Goal: Task Accomplishment & Management: Manage account settings

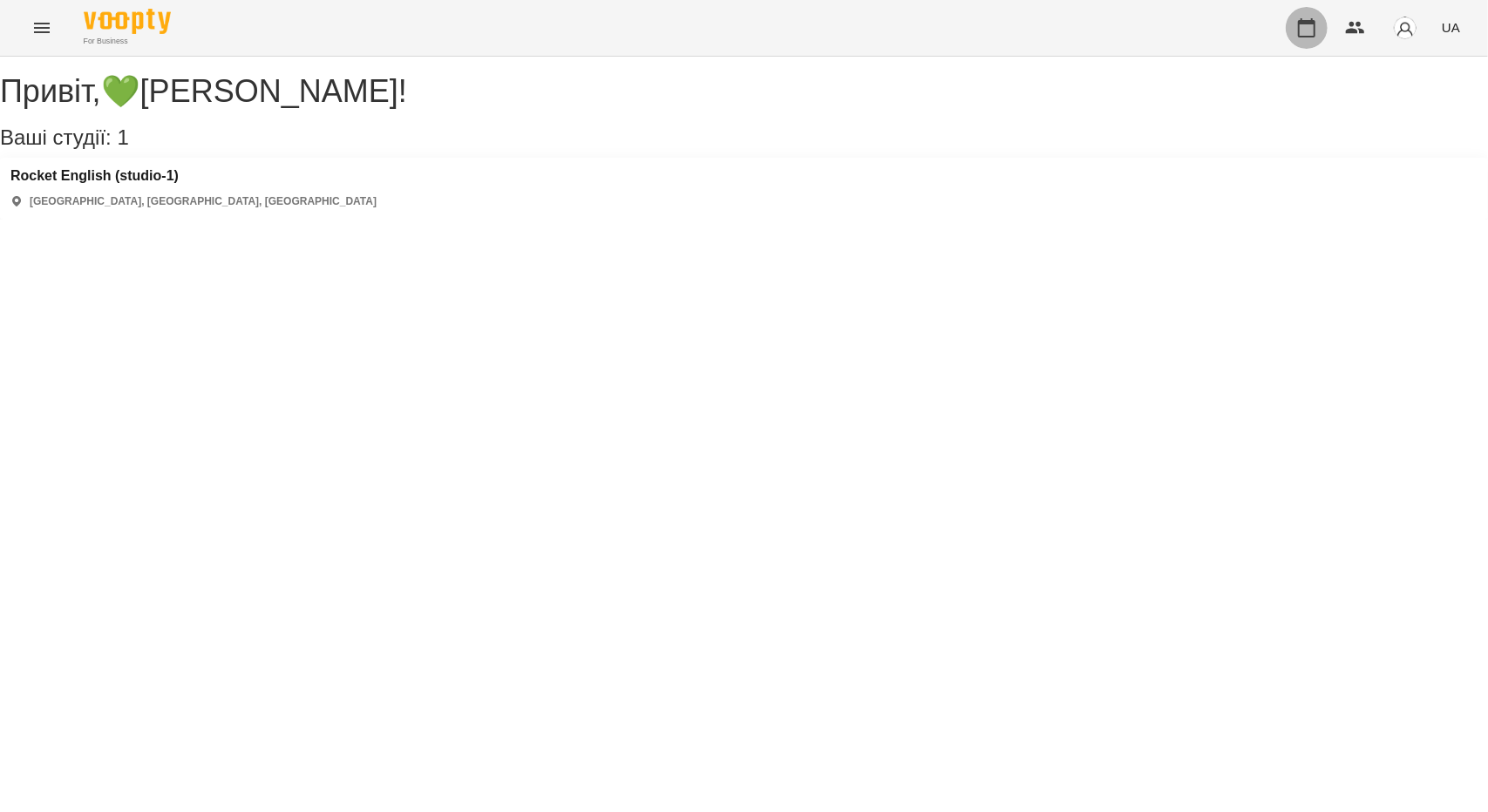
click at [1307, 12] on button "button" at bounding box center [1307, 27] width 42 height 42
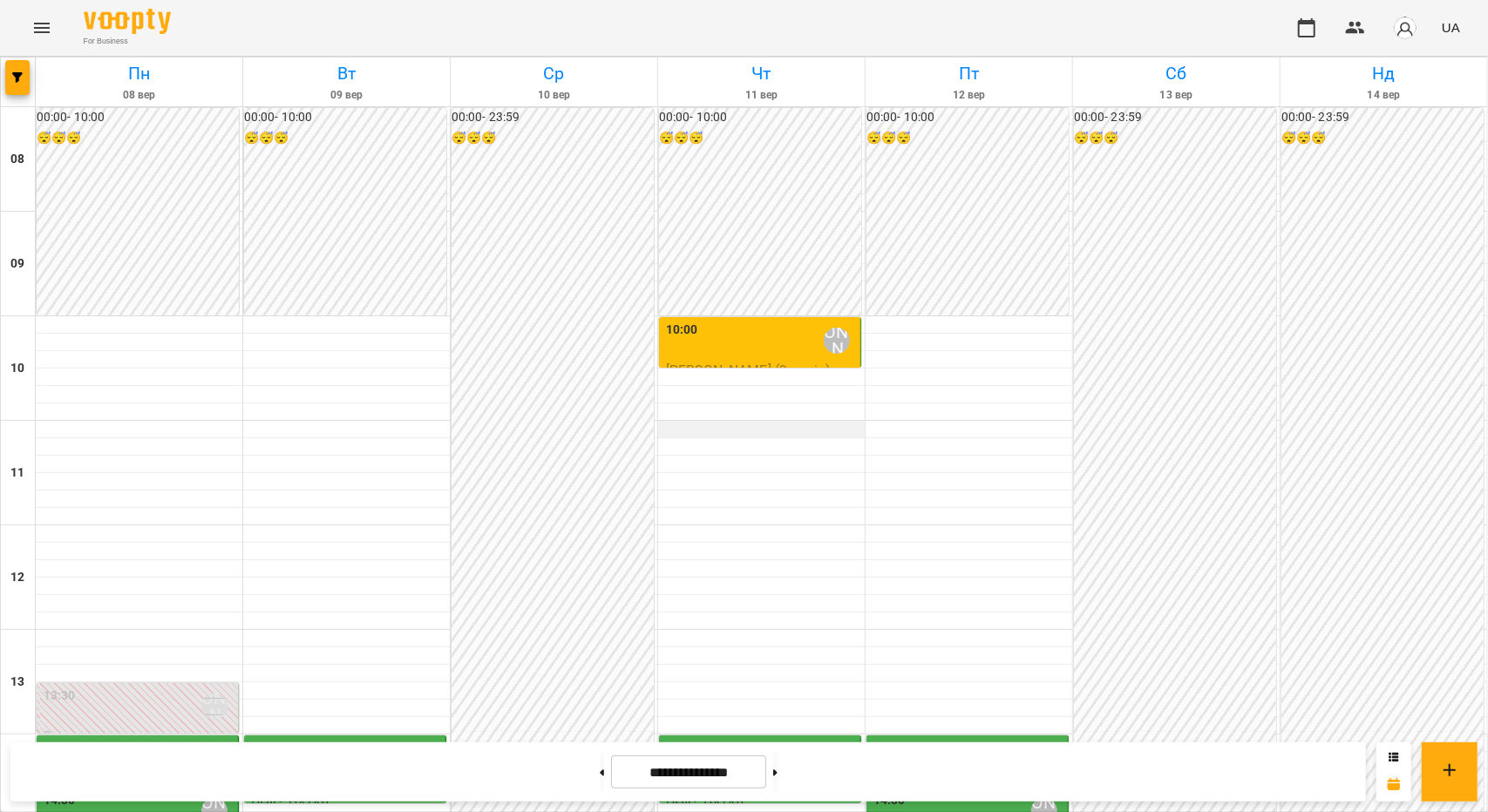
scroll to position [435, 0]
click at [58, 739] on div "14:00" at bounding box center [60, 758] width 33 height 40
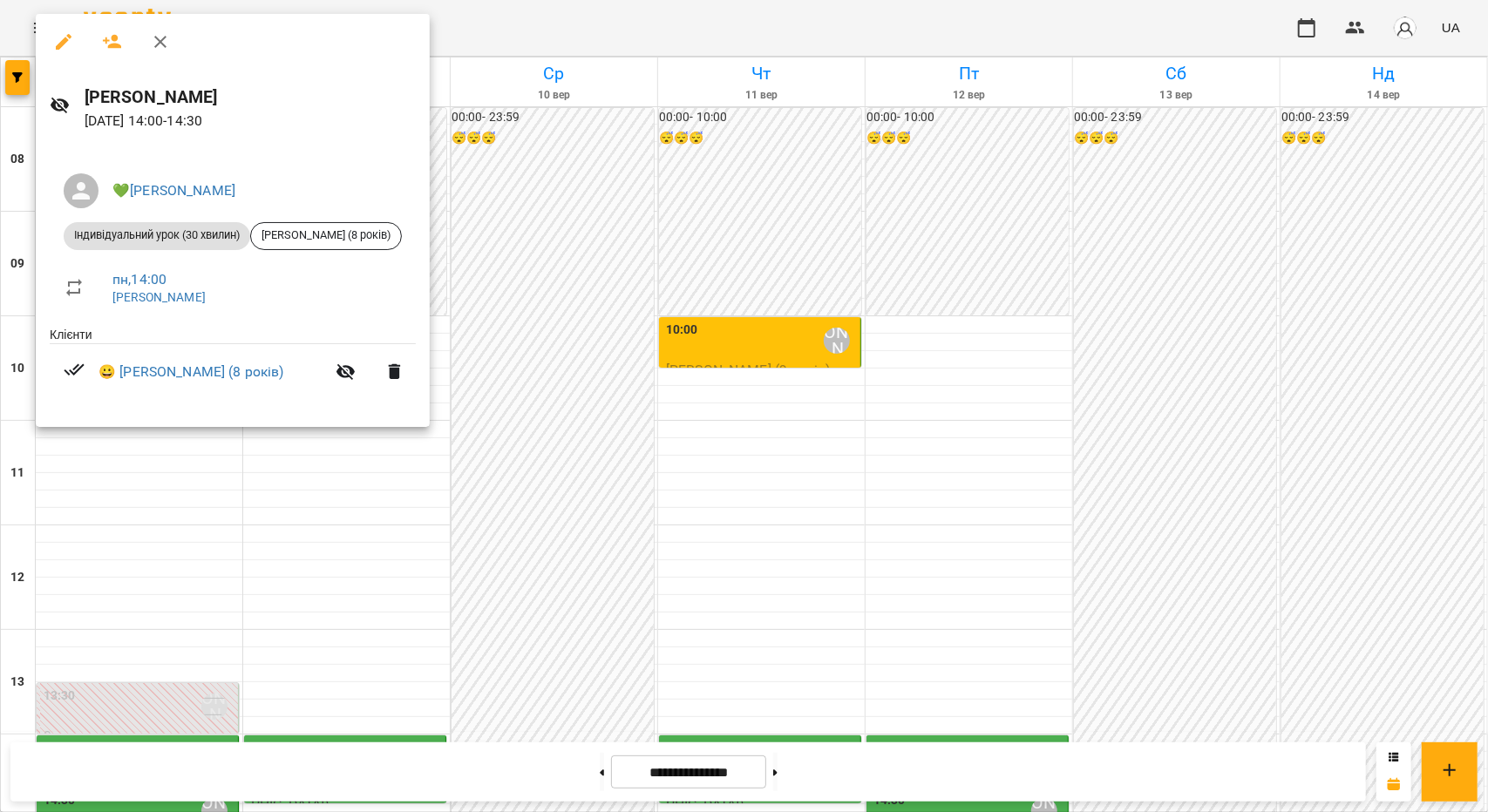
click at [162, 518] on div at bounding box center [744, 406] width 1488 height 812
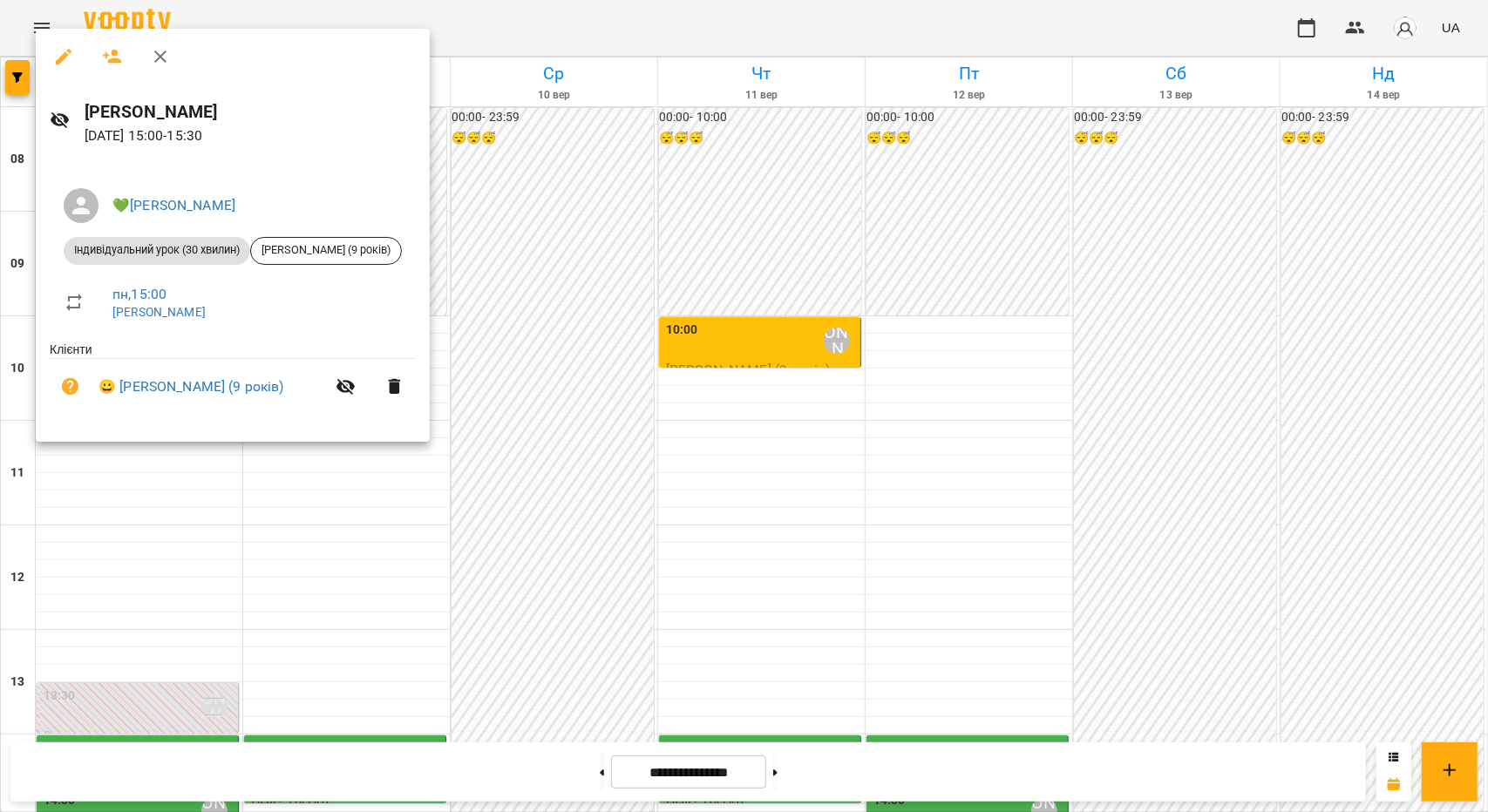
click at [142, 536] on div at bounding box center [744, 406] width 1488 height 812
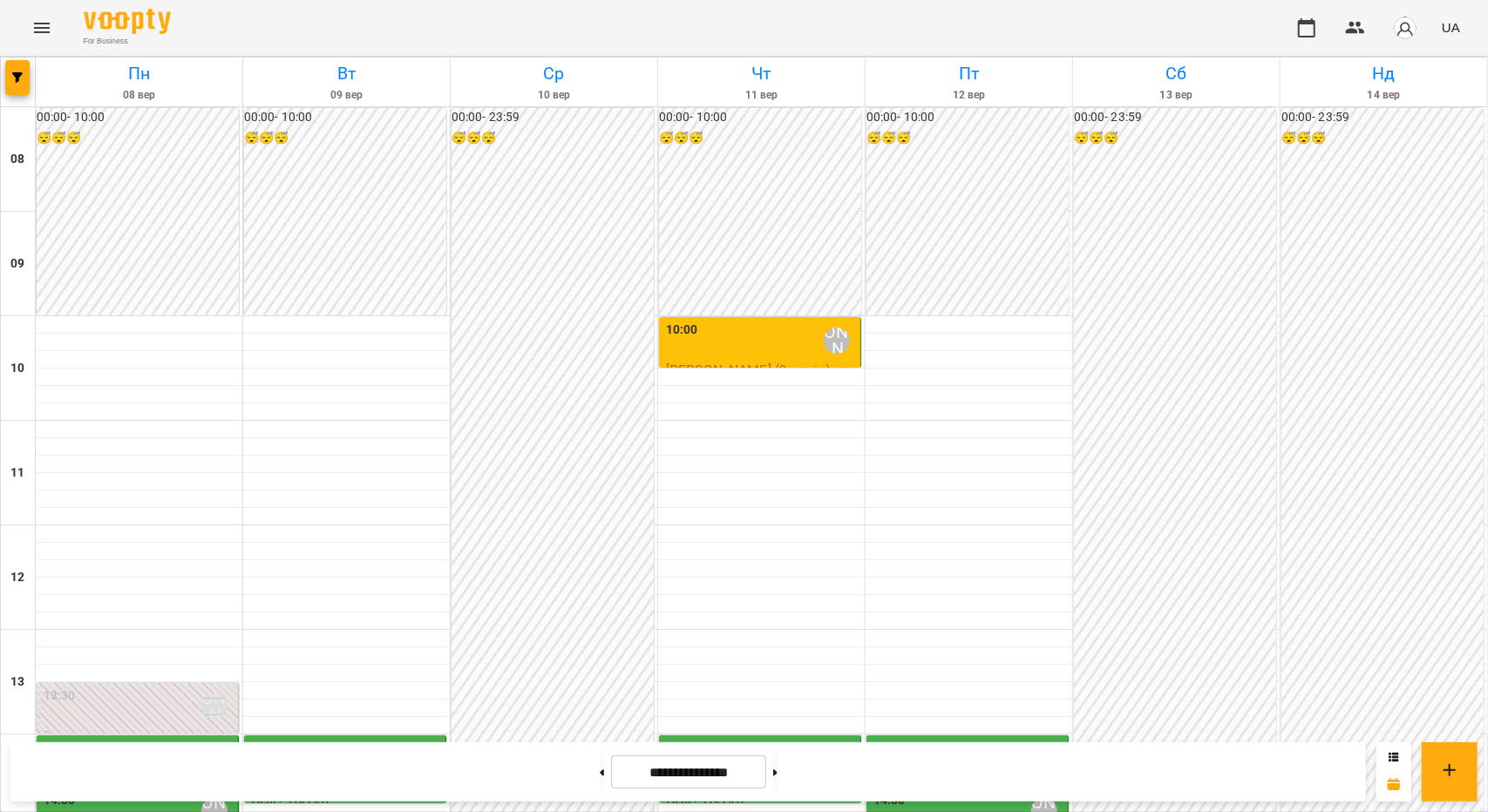
scroll to position [523, 0]
click at [778, 759] on button at bounding box center [775, 771] width 5 height 38
type input "**********"
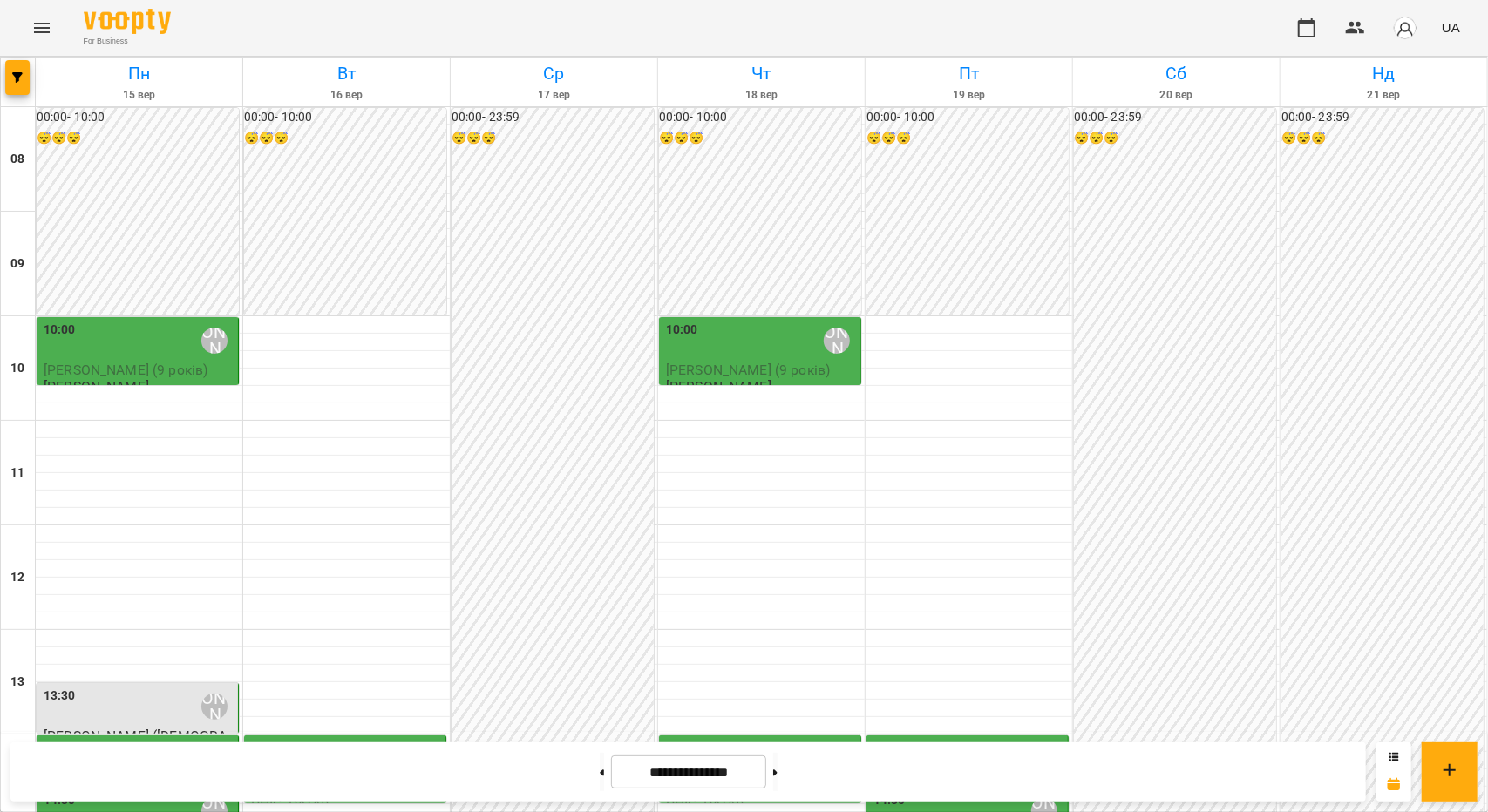
scroll to position [349, 0]
click at [115, 686] on div "13:30 💚[PERSON_NAME]" at bounding box center [139, 706] width 191 height 40
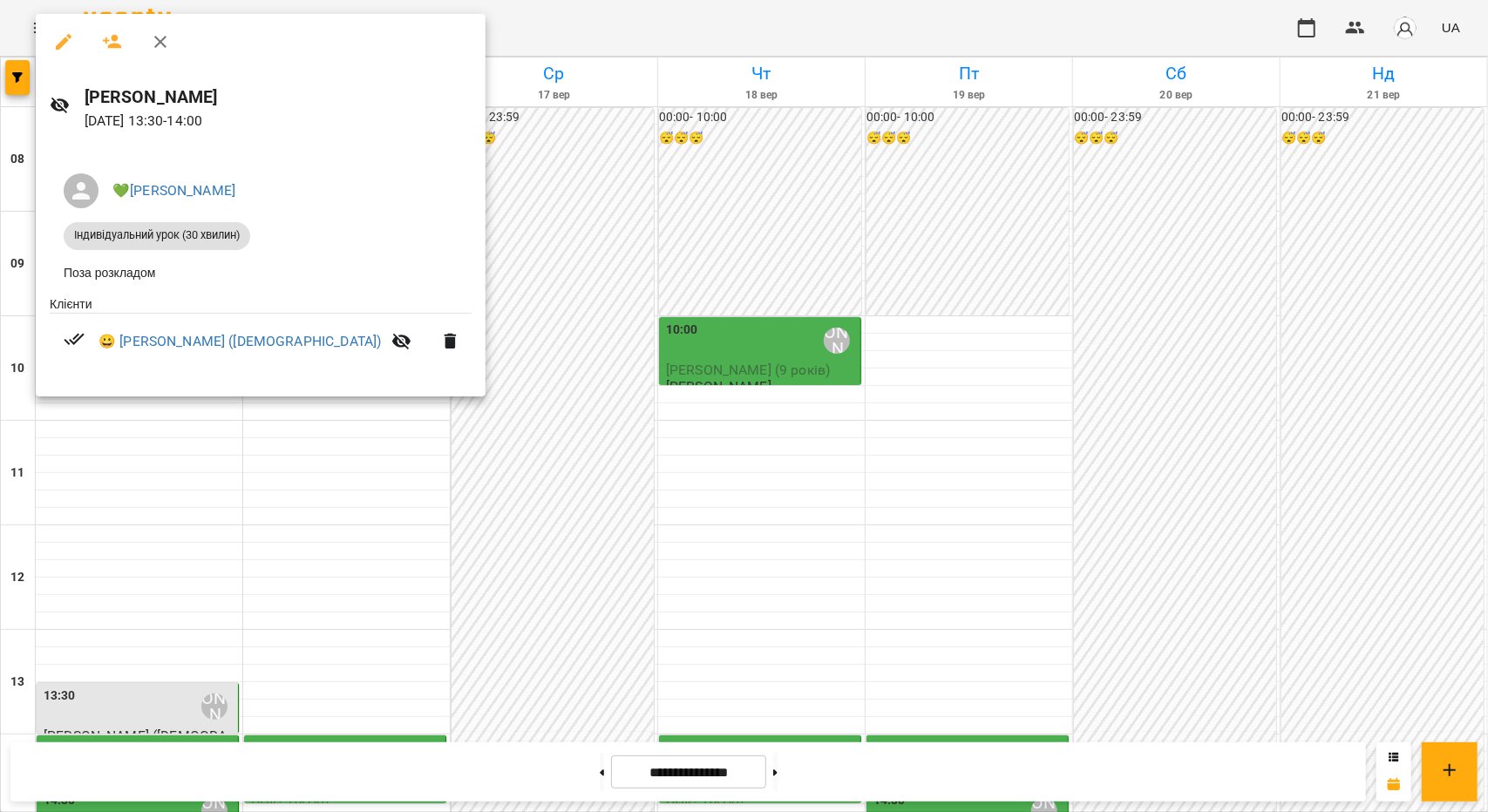
click at [143, 463] on div at bounding box center [744, 406] width 1488 height 812
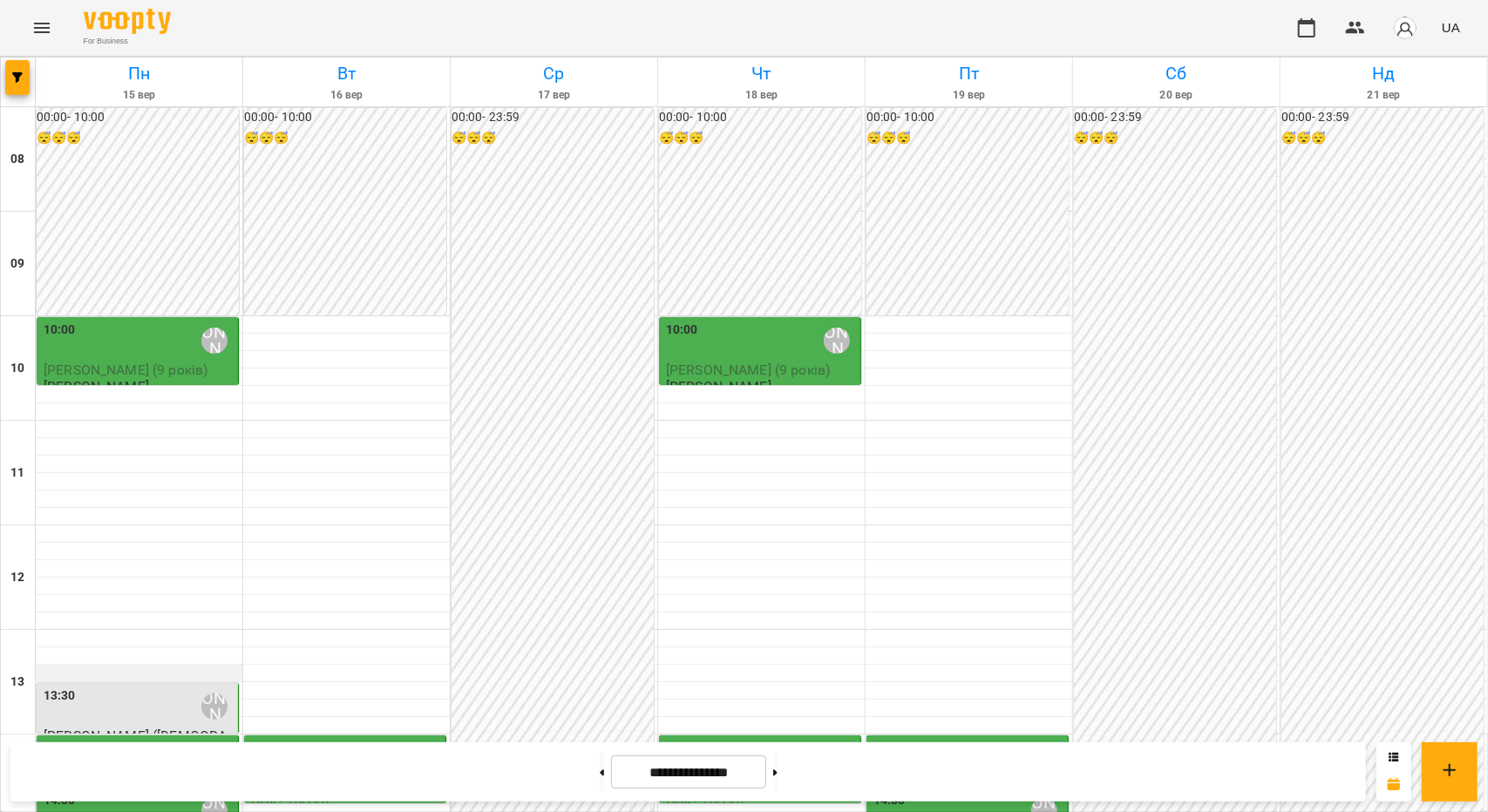
click at [160, 665] on div at bounding box center [139, 673] width 207 height 18
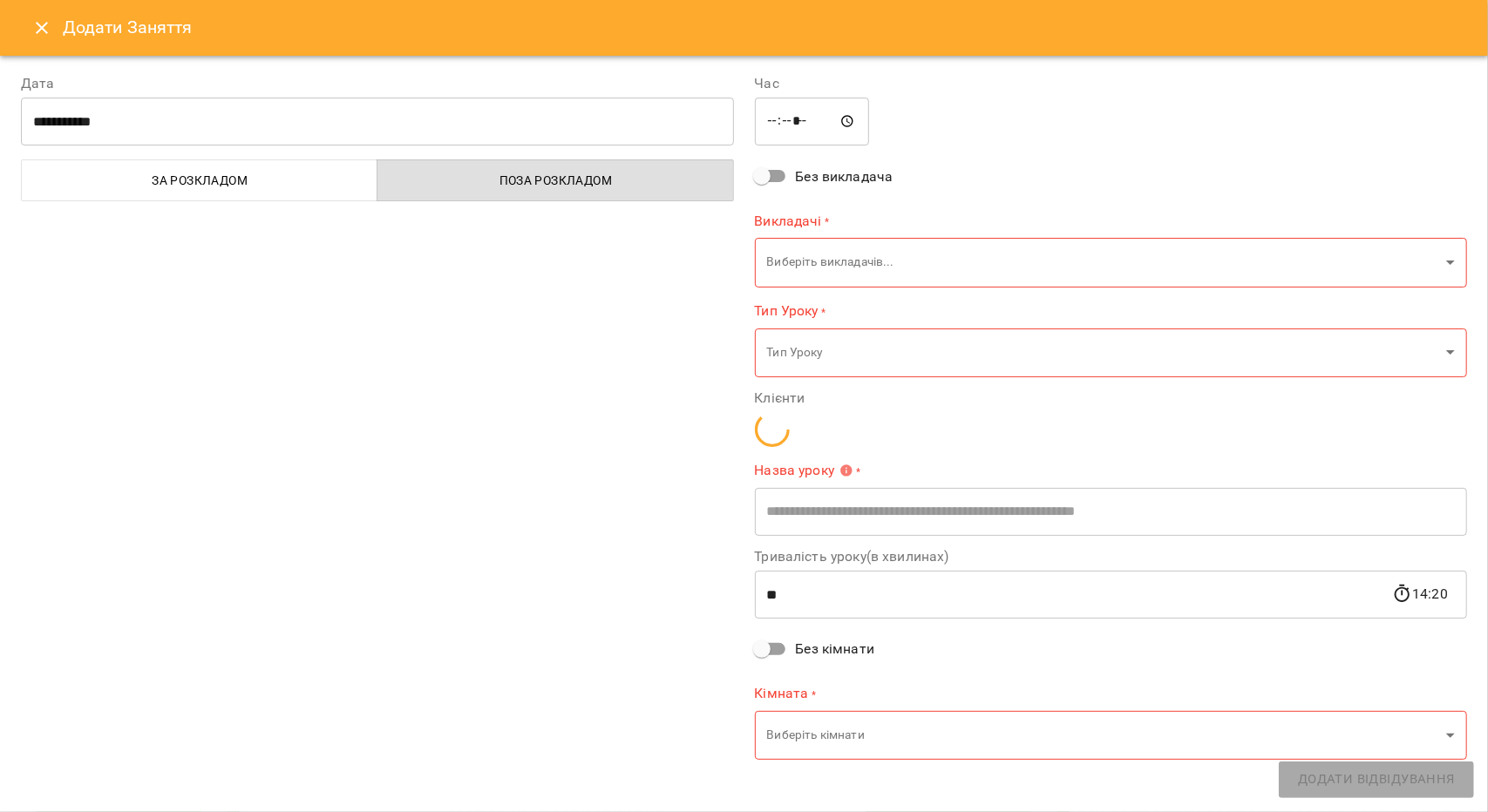
type input "**********"
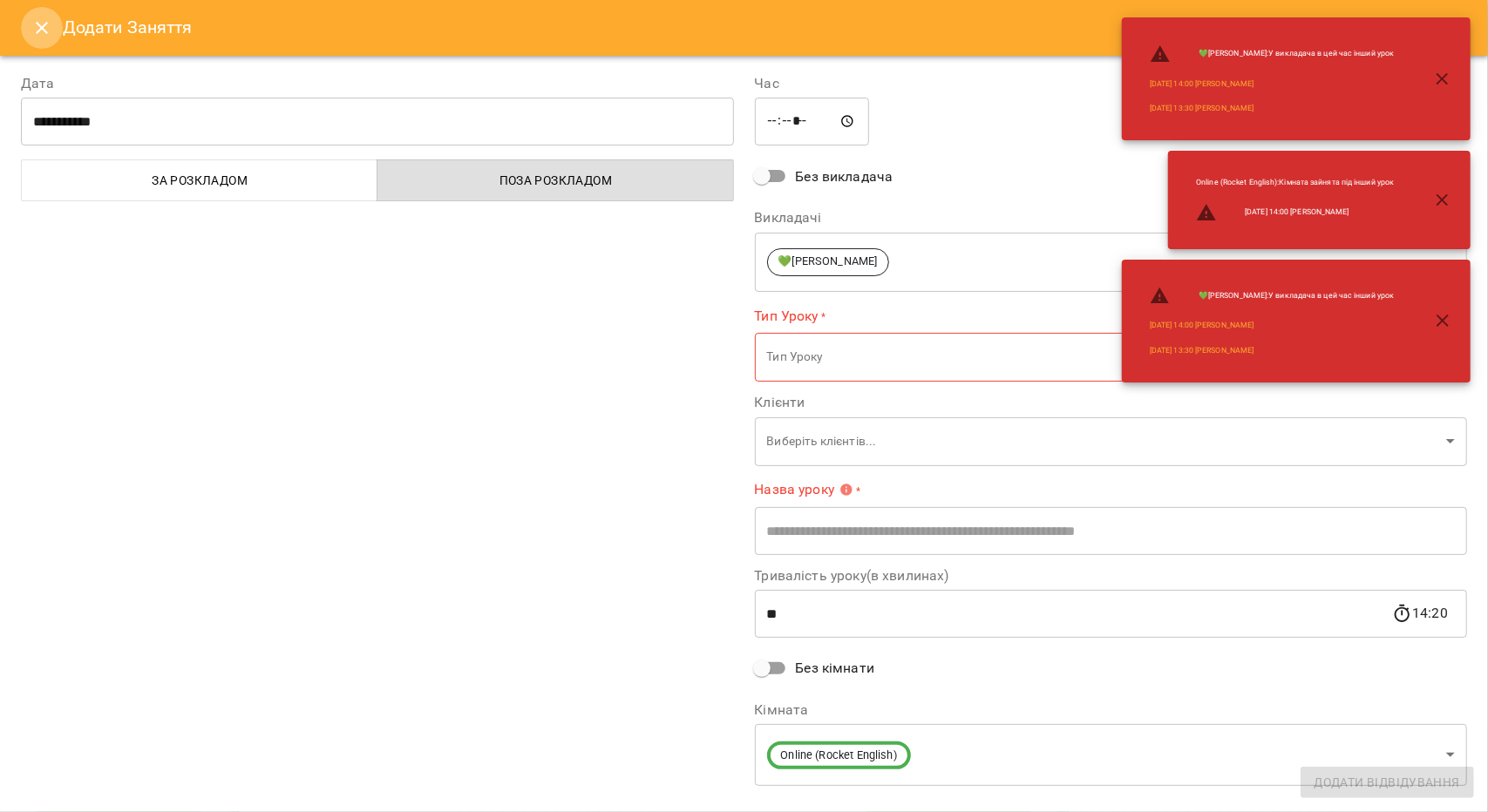
click at [34, 25] on icon "Close" at bounding box center [42, 28] width 20 height 20
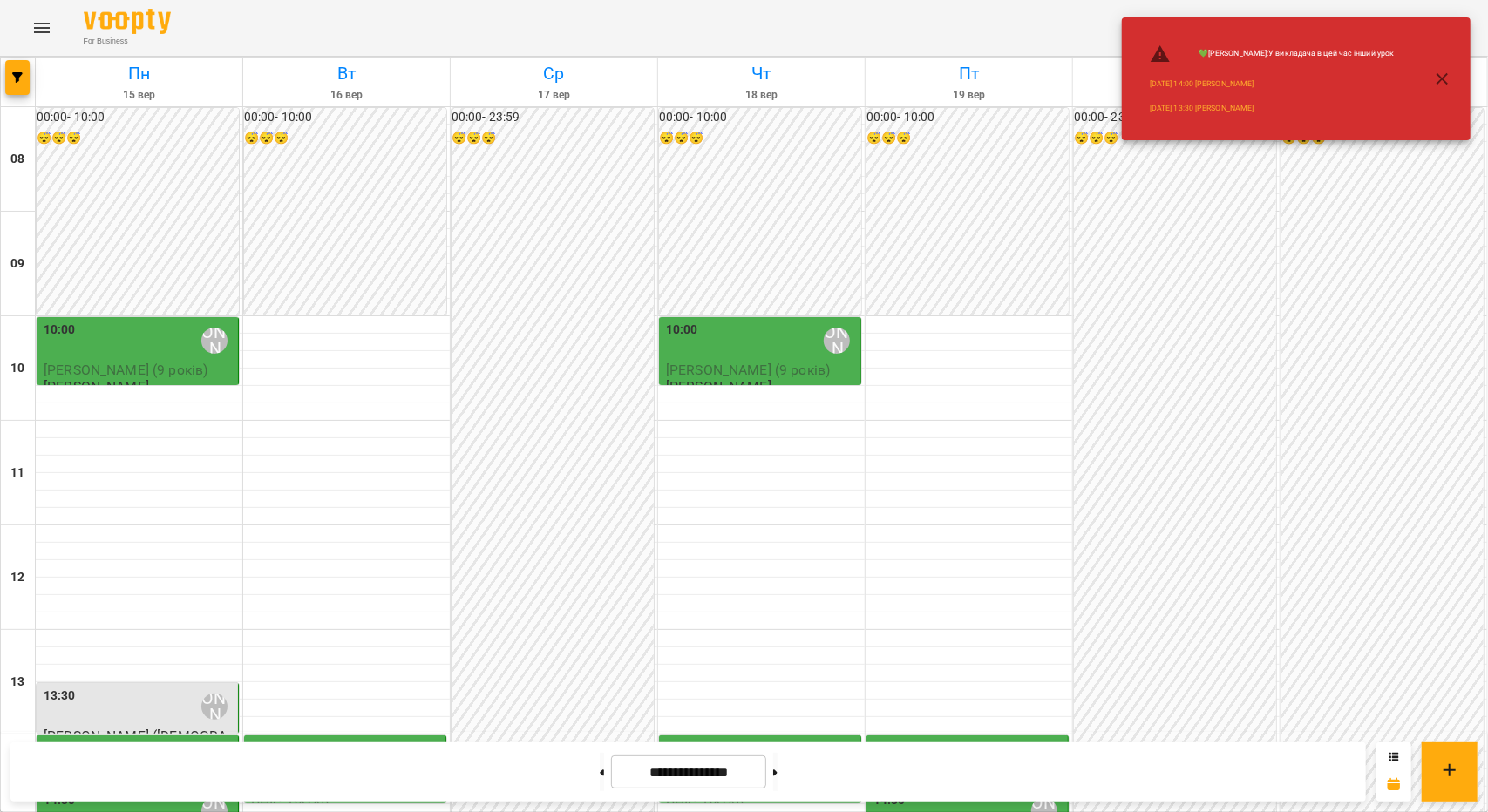
click at [115, 739] on div "14:00 💚[PERSON_NAME]" at bounding box center [139, 758] width 191 height 40
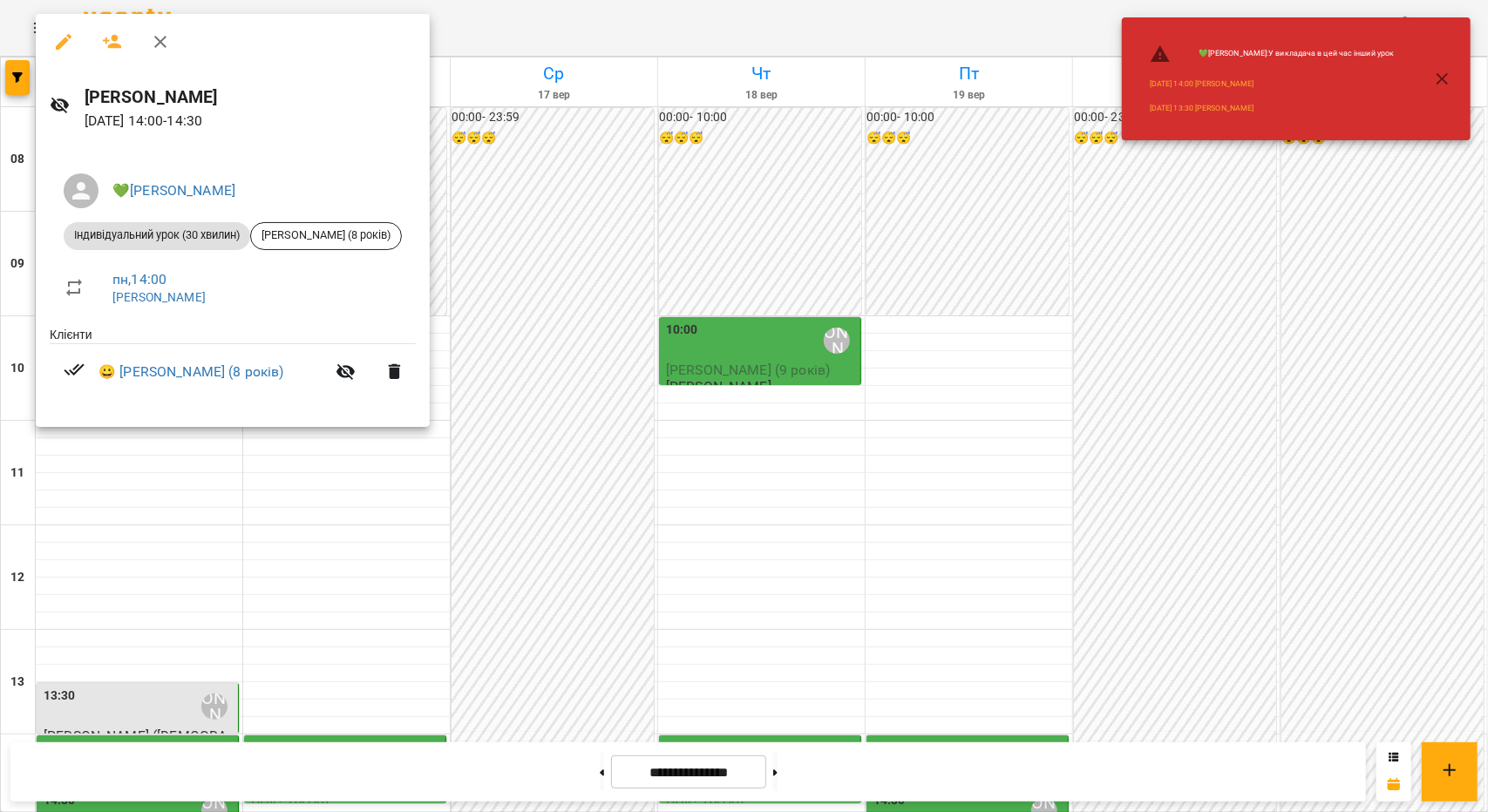
click at [92, 565] on div at bounding box center [744, 406] width 1488 height 812
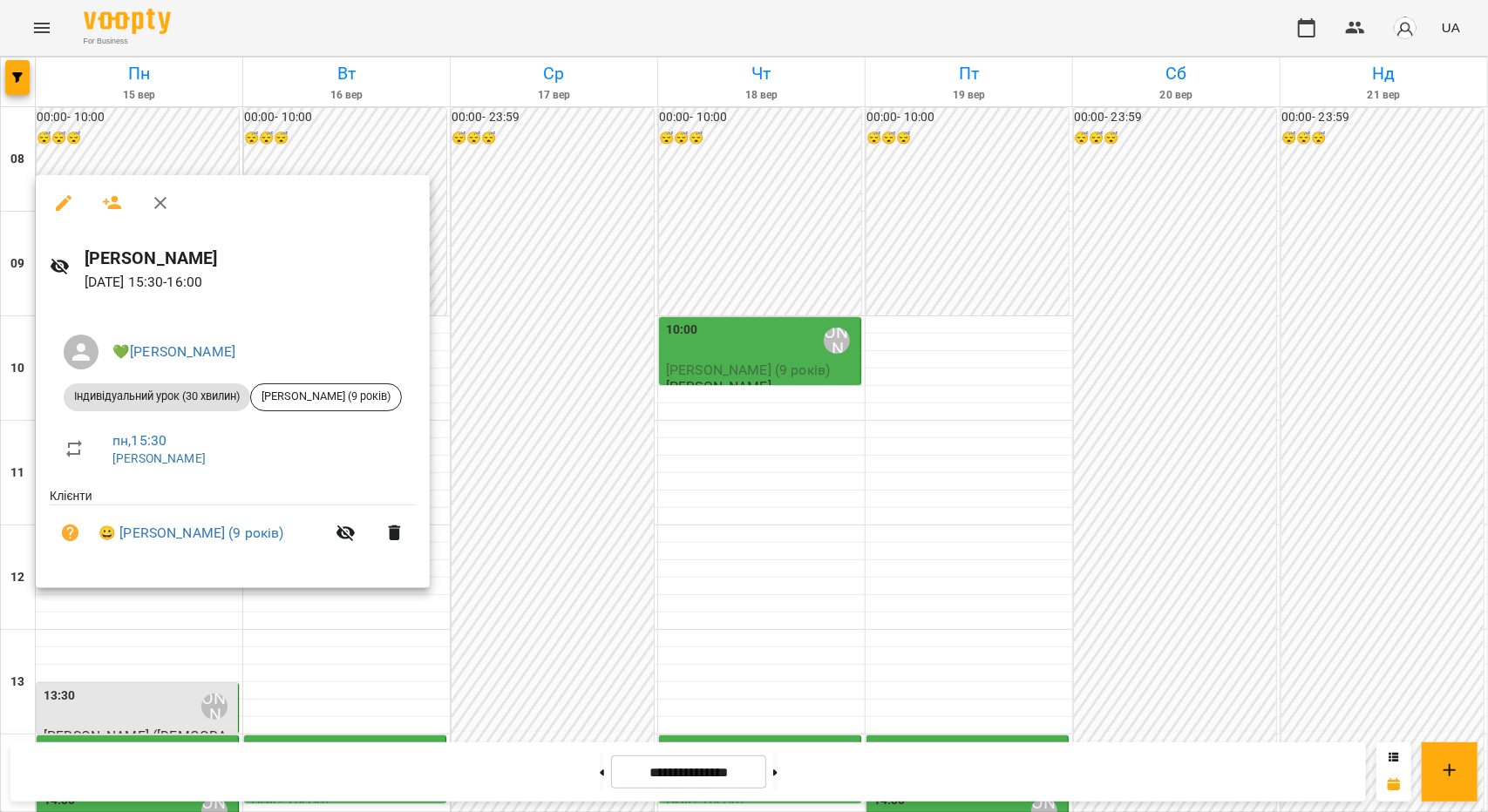
click at [142, 611] on div at bounding box center [744, 406] width 1488 height 812
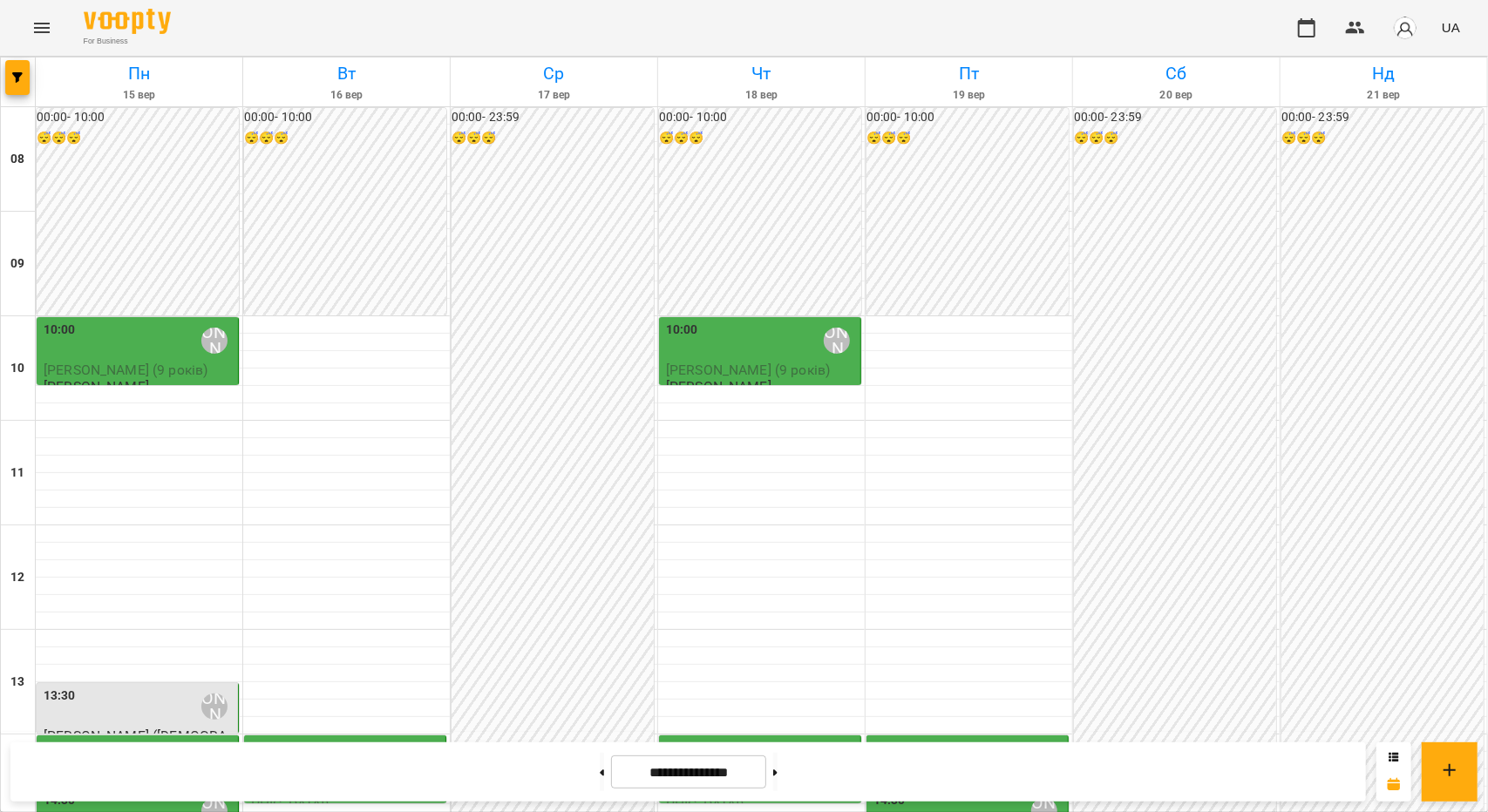
scroll to position [523, 0]
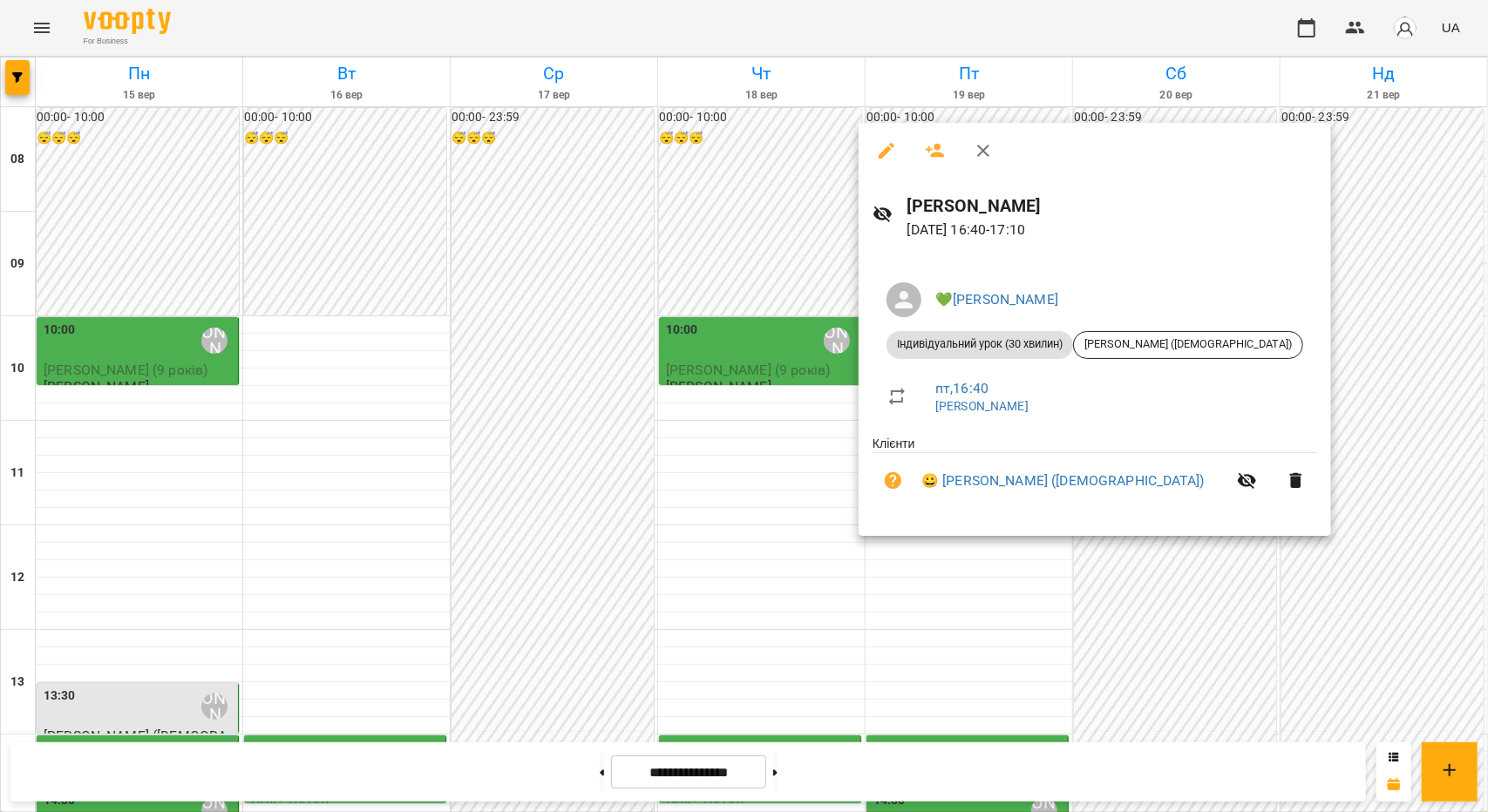
click at [1160, 582] on div at bounding box center [744, 406] width 1488 height 812
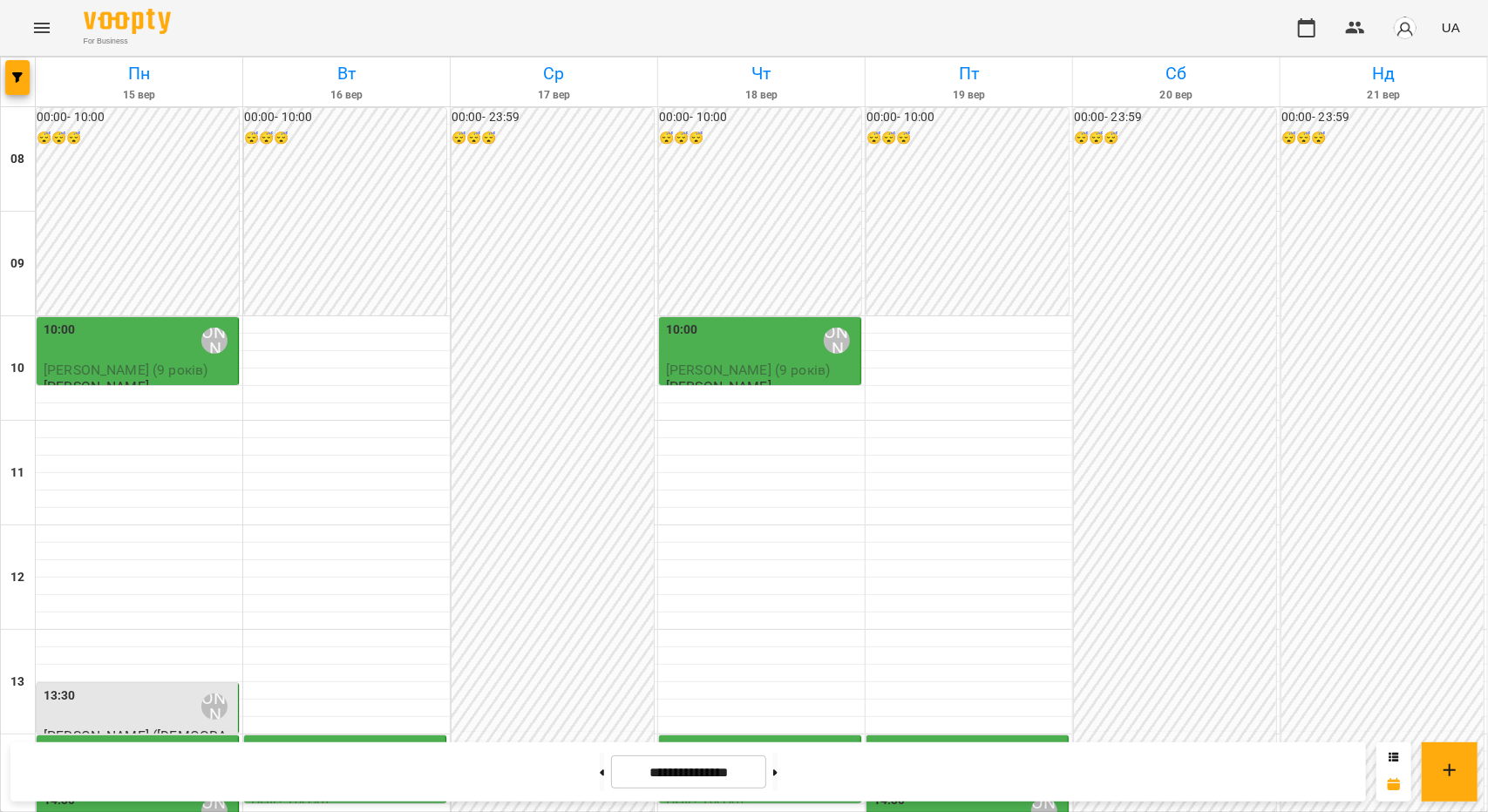
scroll to position [87, 0]
click at [169, 362] on span "[PERSON_NAME] (9 років)" at bounding box center [126, 370] width 164 height 17
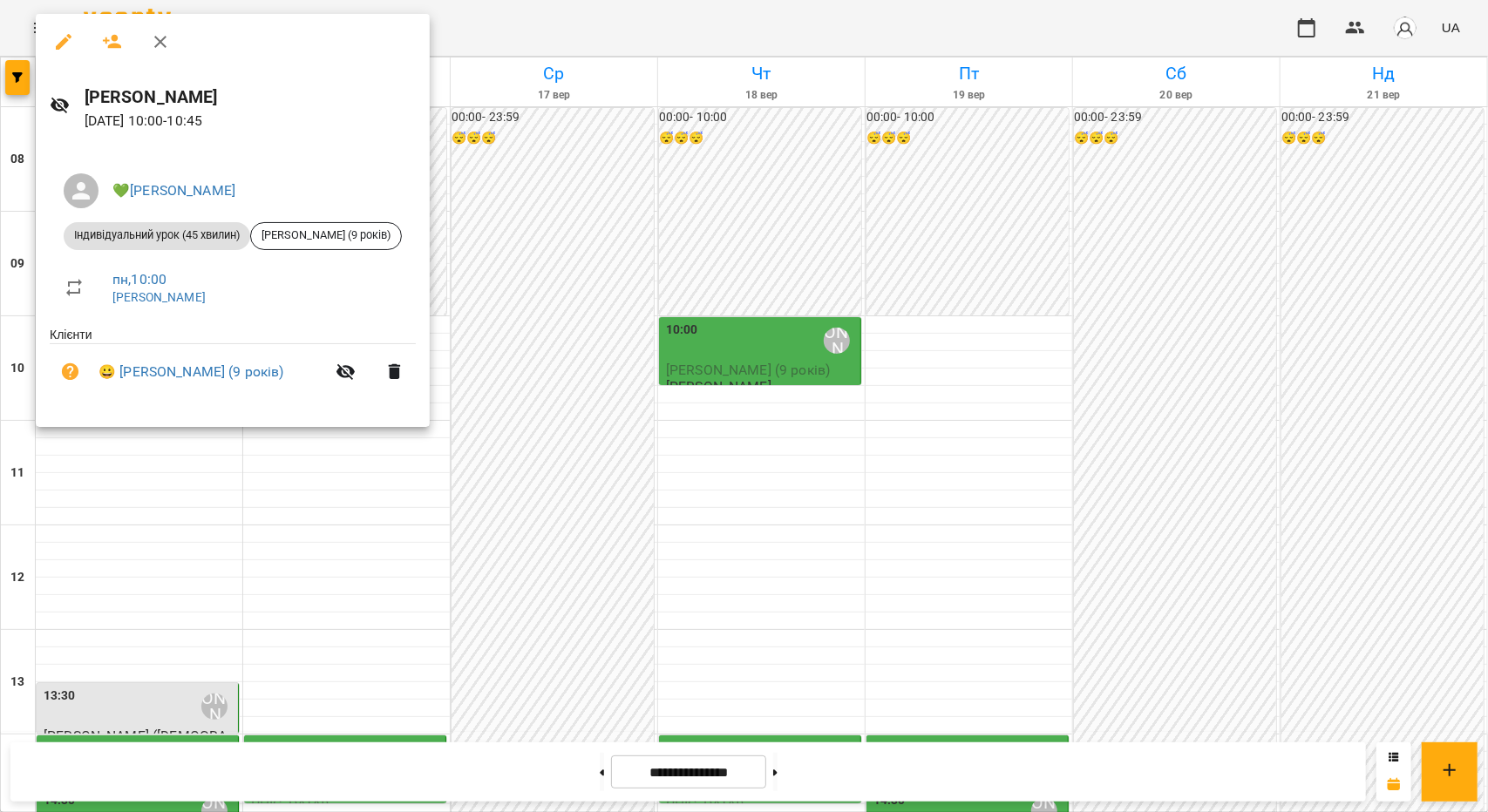
click at [119, 622] on div at bounding box center [744, 406] width 1488 height 812
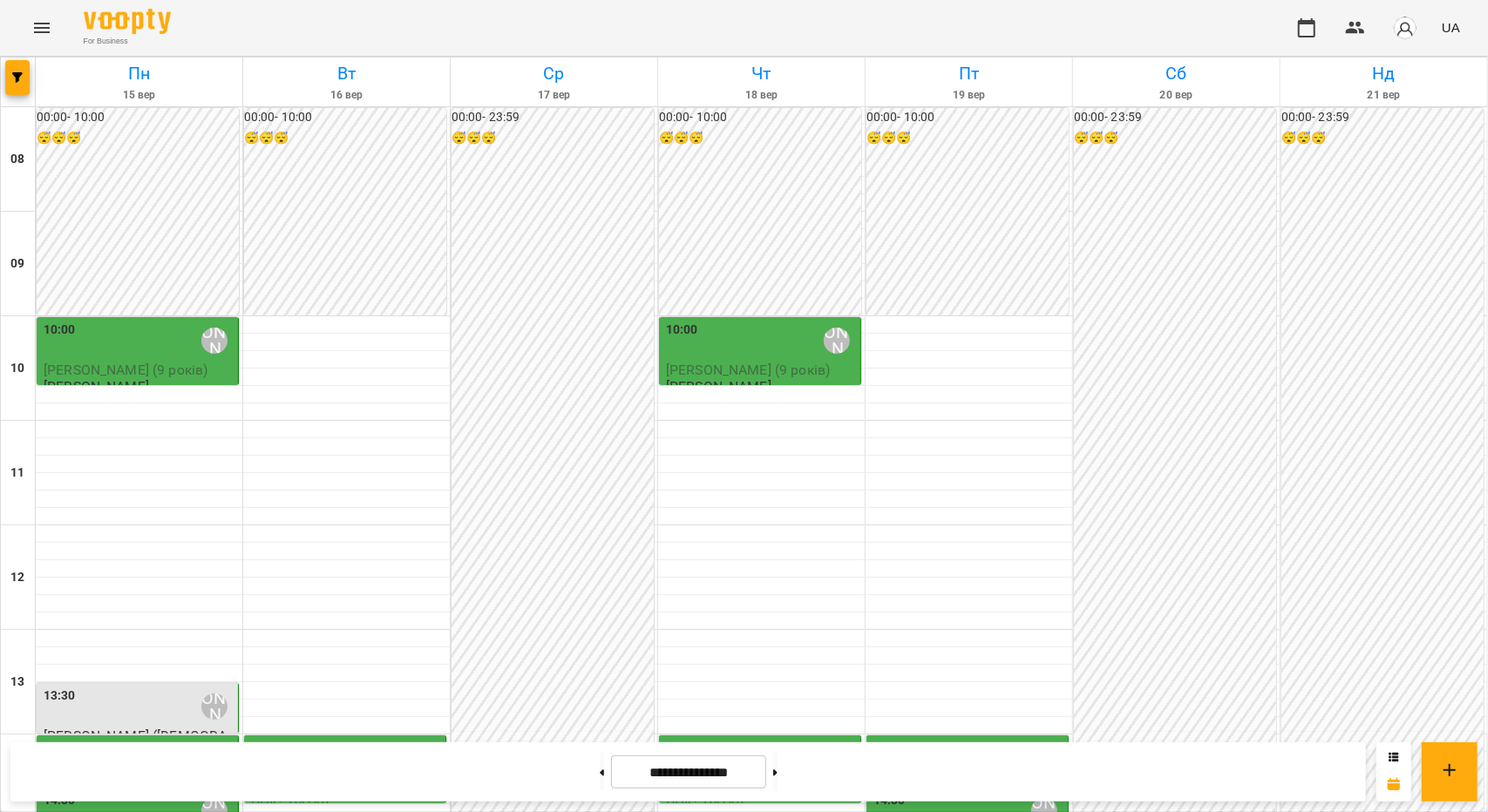
click at [115, 686] on div "13:30 💚[PERSON_NAME]" at bounding box center [139, 706] width 191 height 40
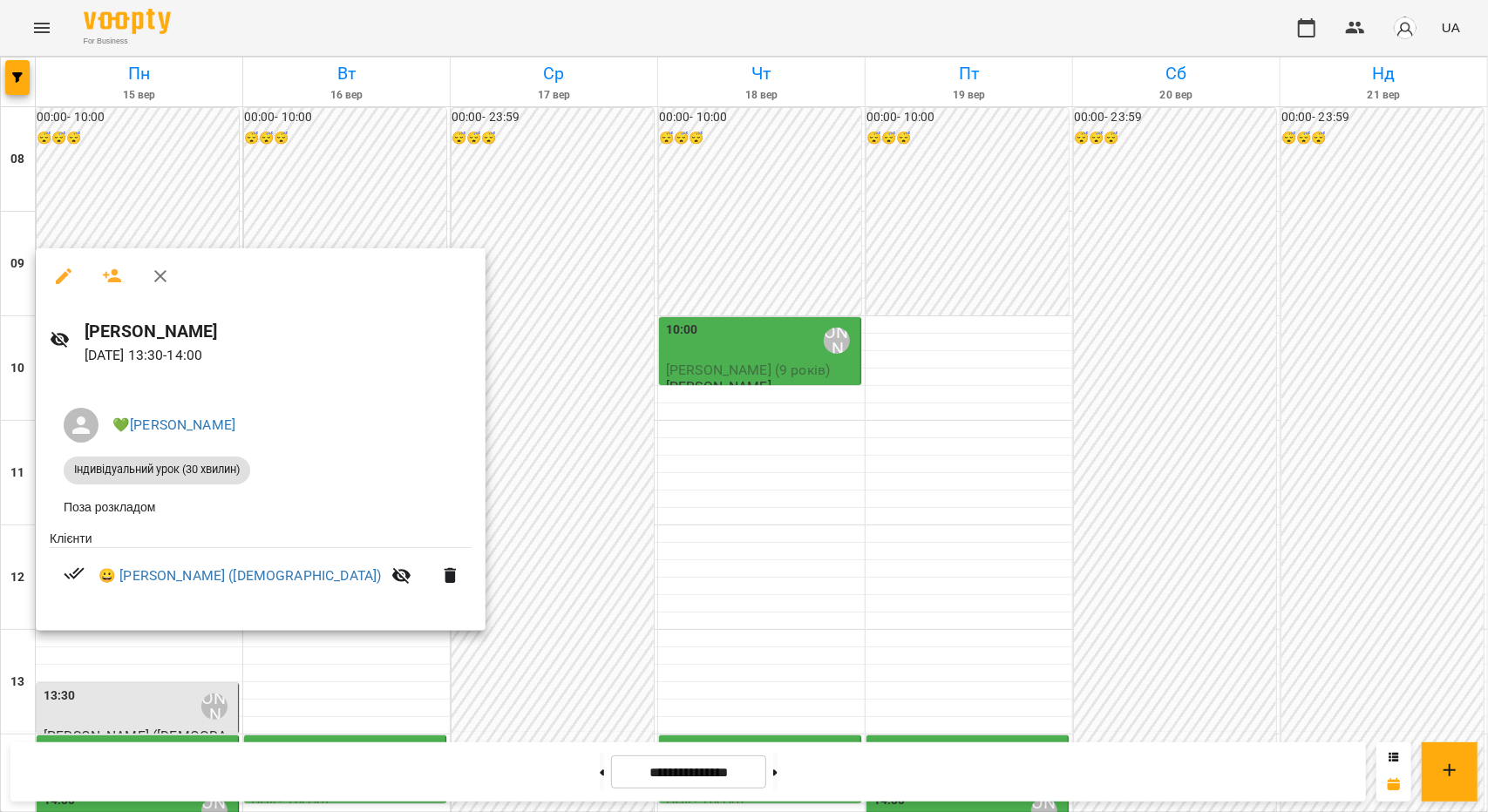
click at [479, 497] on div at bounding box center [744, 406] width 1488 height 812
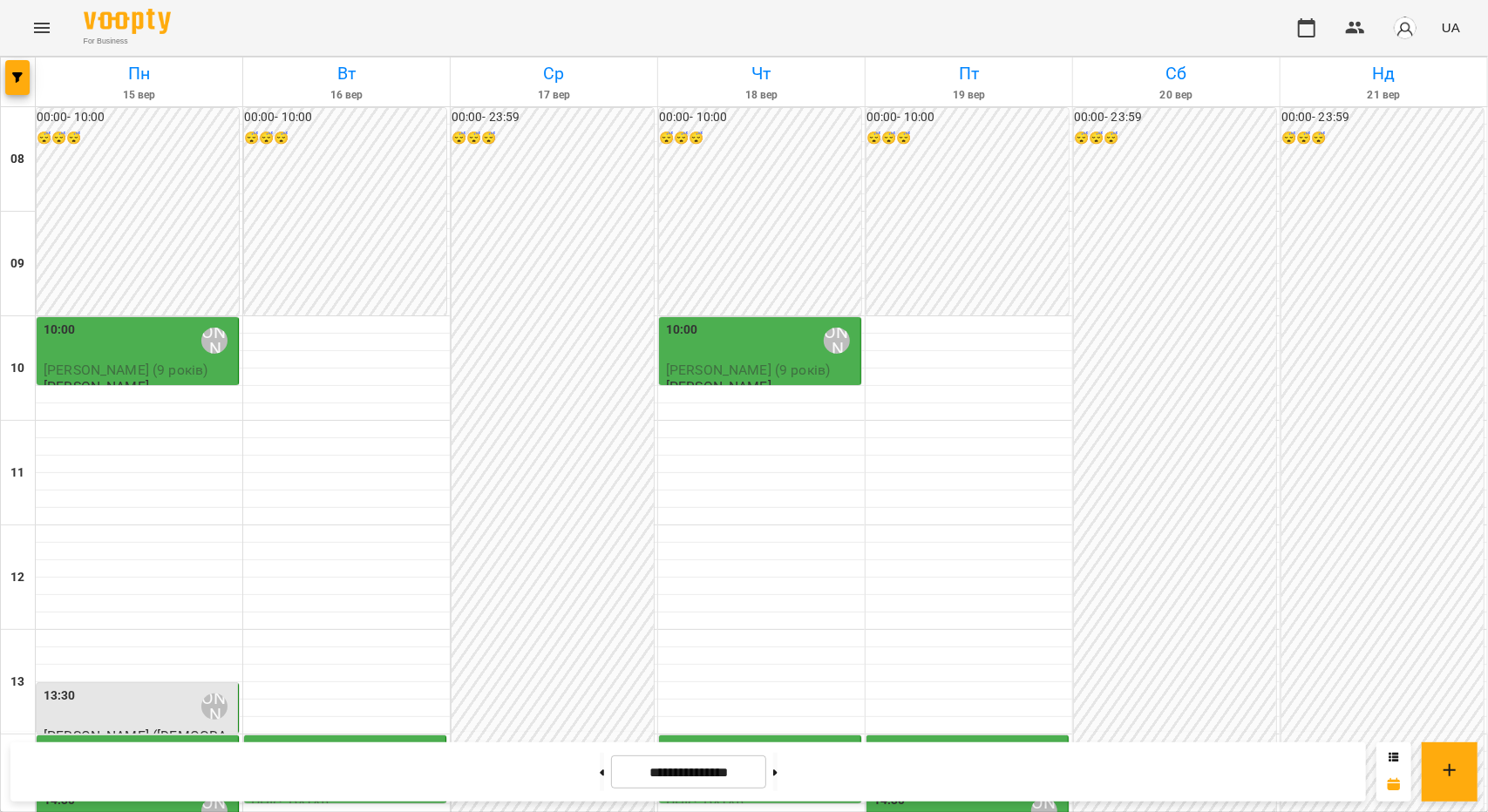
click at [115, 739] on div "14:00 💚[PERSON_NAME]" at bounding box center [139, 758] width 191 height 40
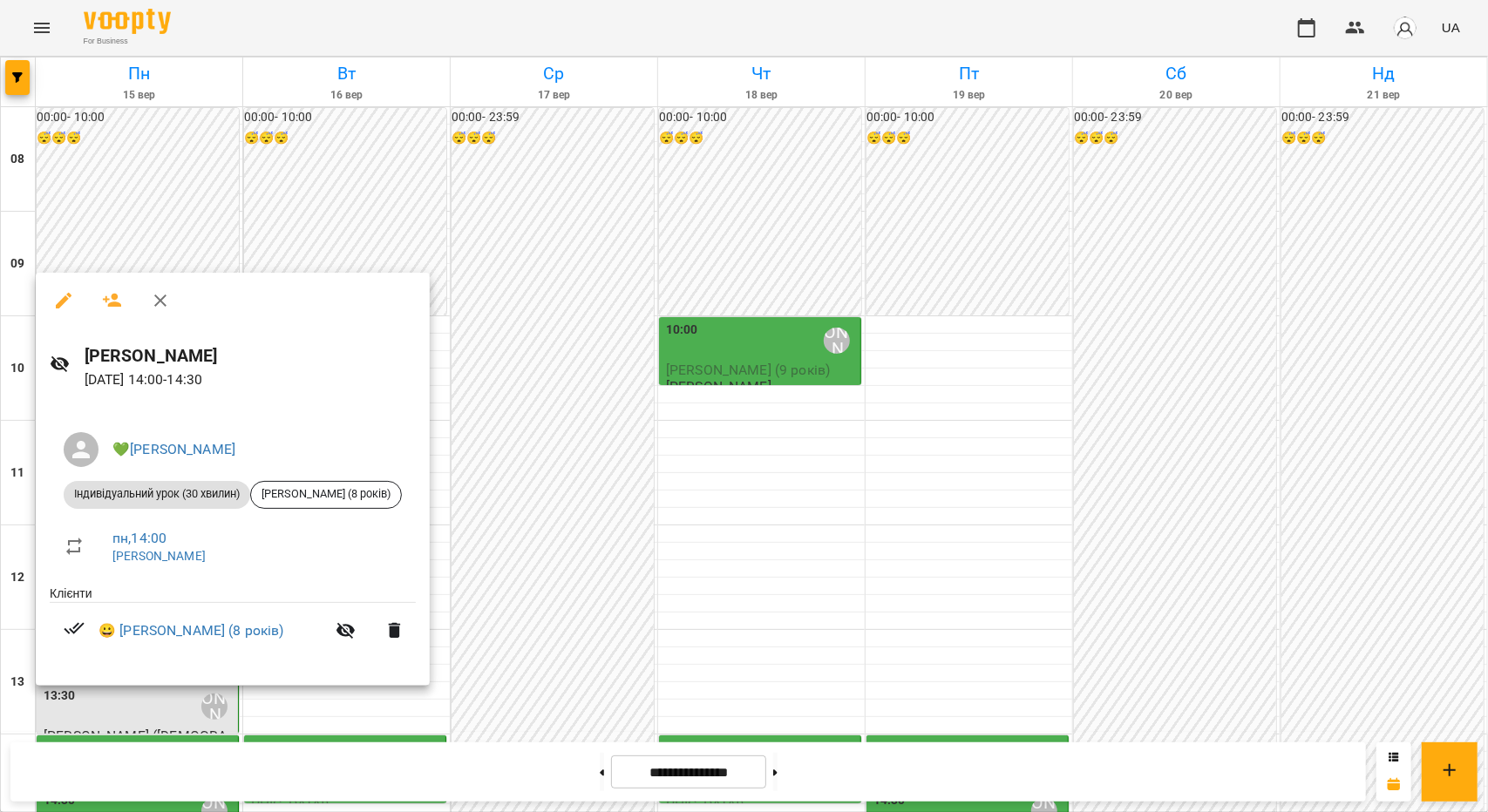
click at [543, 527] on div at bounding box center [744, 406] width 1488 height 812
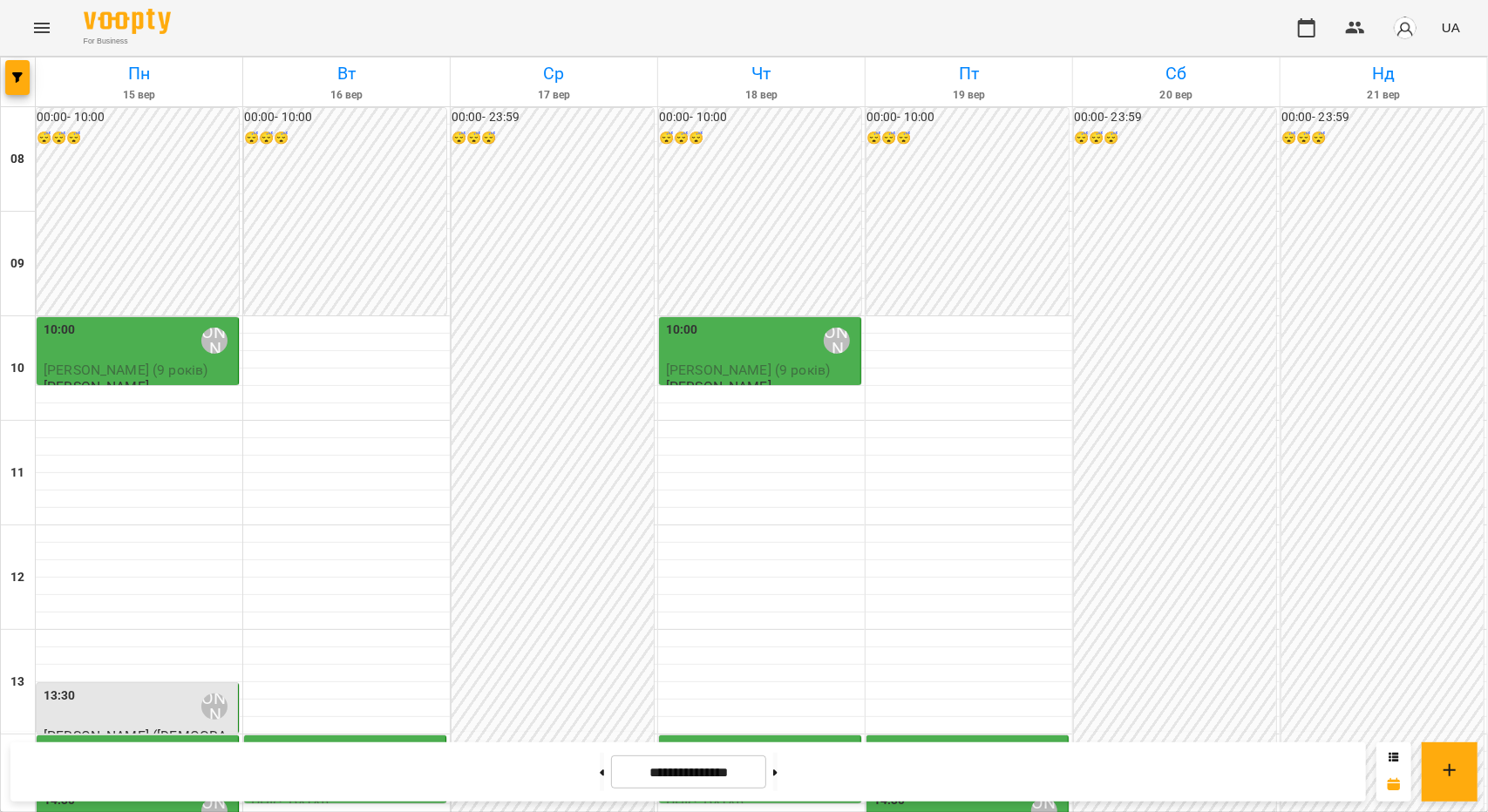
click at [101, 781] on div "14:30 💚[PERSON_NAME]" at bounding box center [139, 811] width 191 height 40
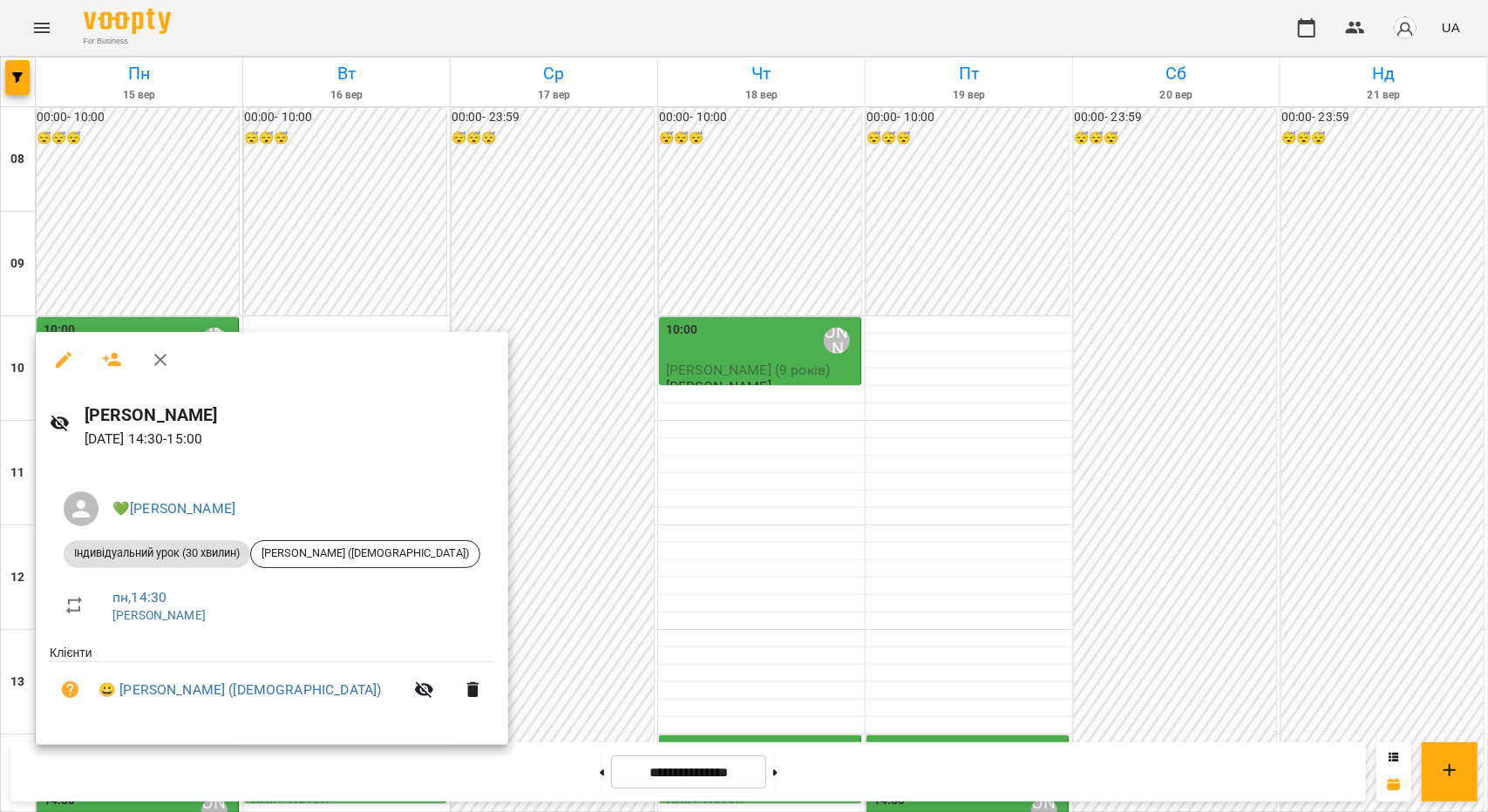
click at [847, 564] on div at bounding box center [744, 406] width 1488 height 812
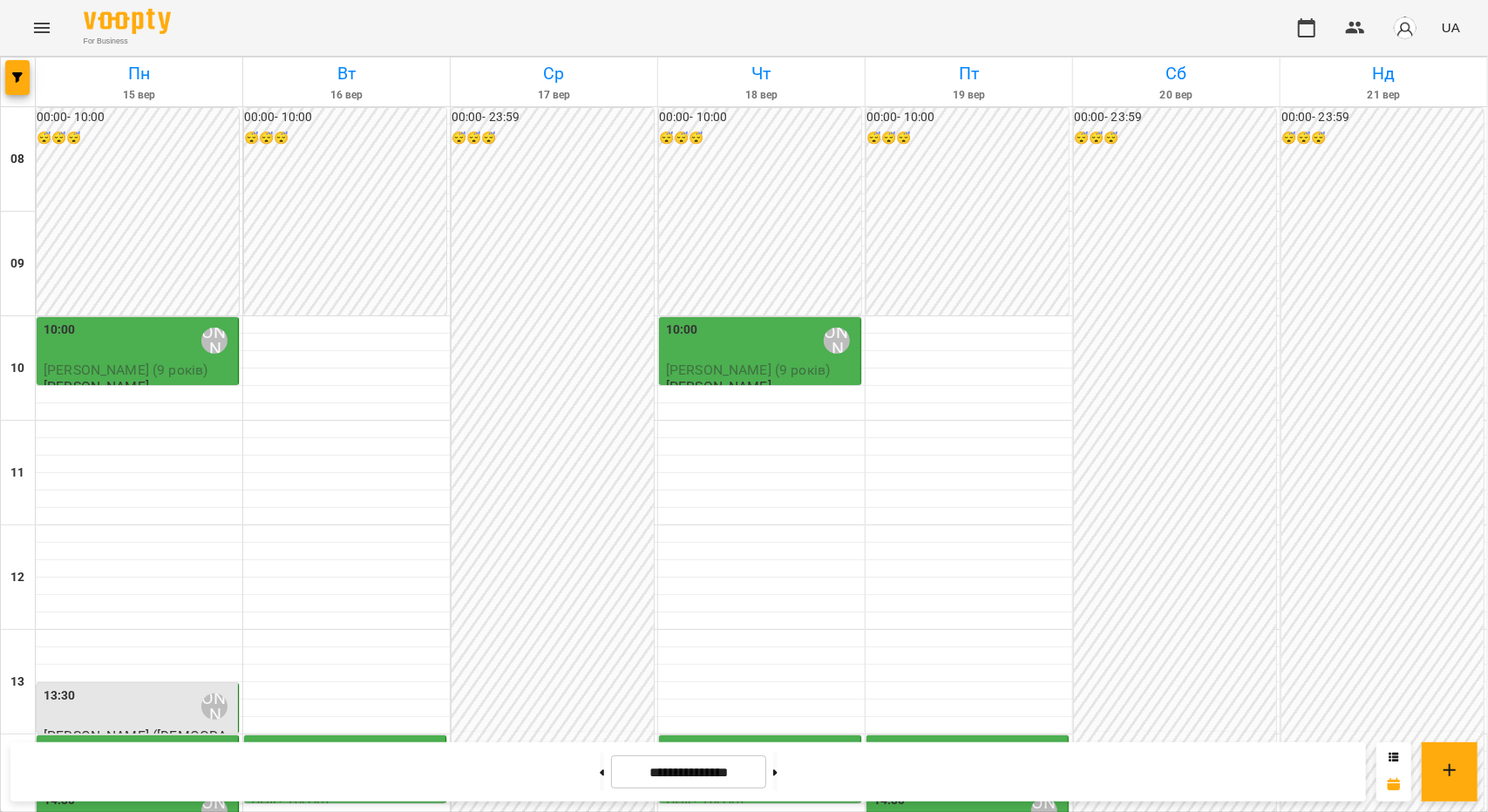
scroll to position [261, 0]
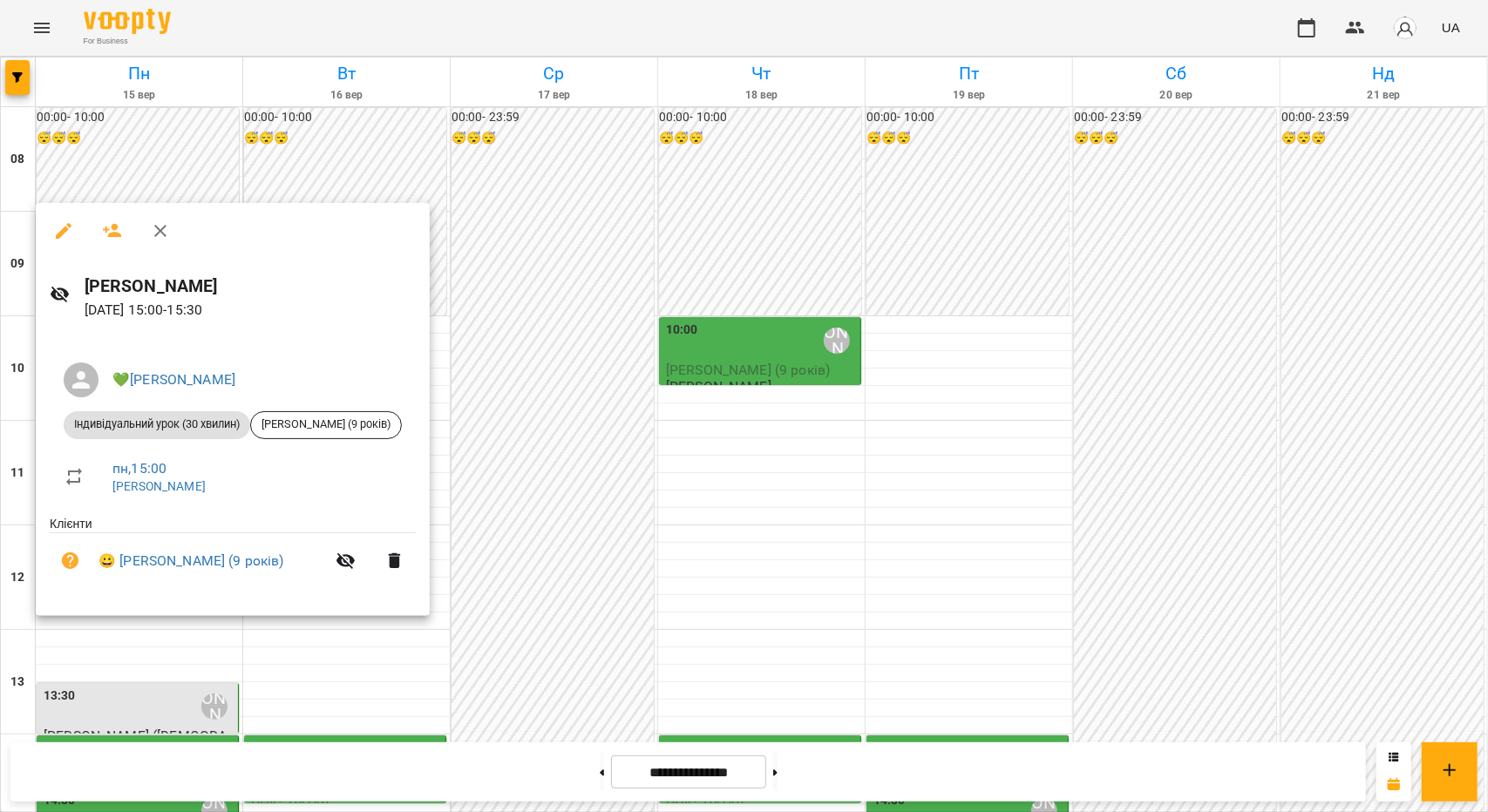
click at [113, 659] on div at bounding box center [744, 406] width 1488 height 812
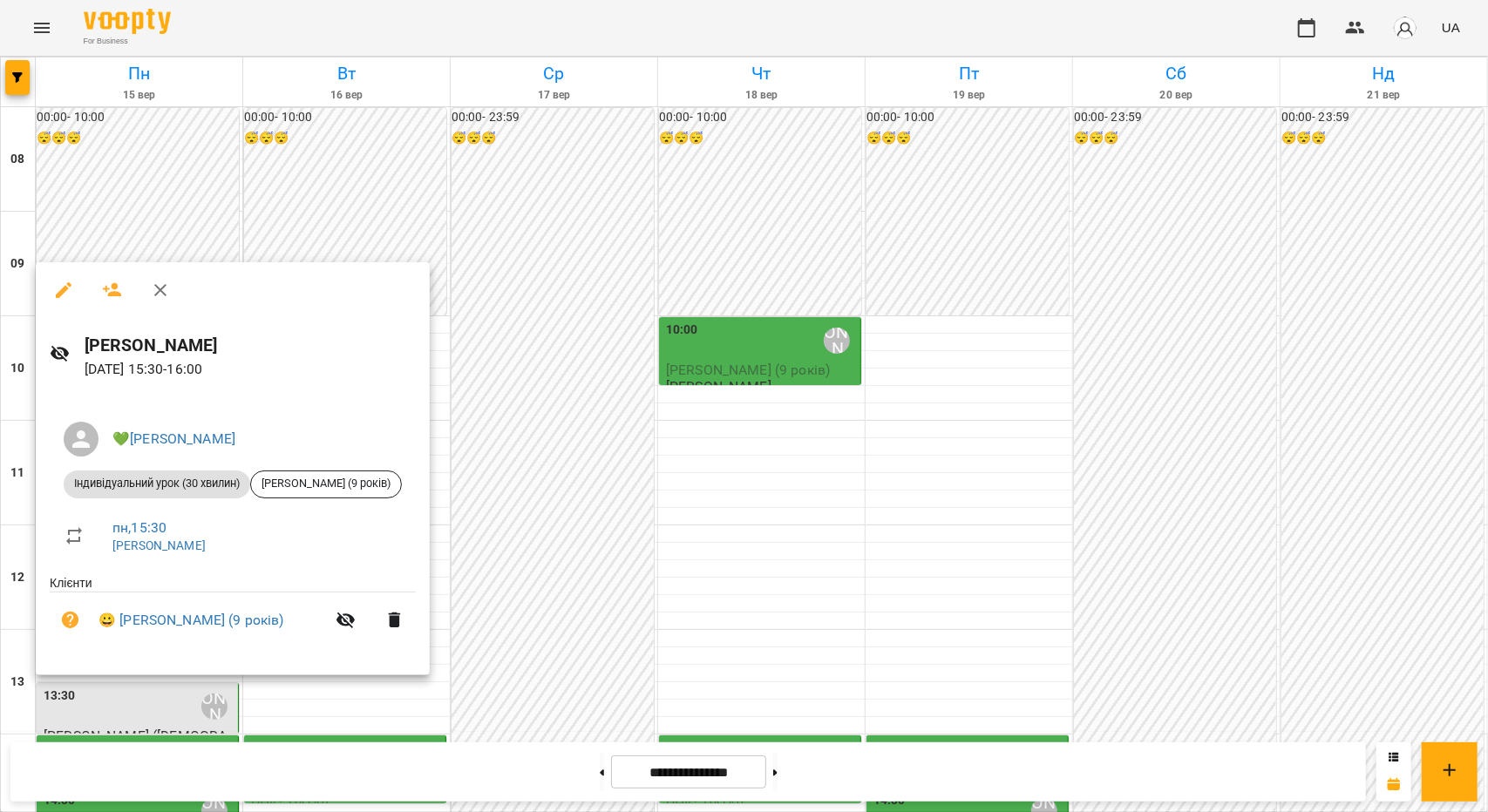
click at [124, 725] on div at bounding box center [744, 406] width 1488 height 812
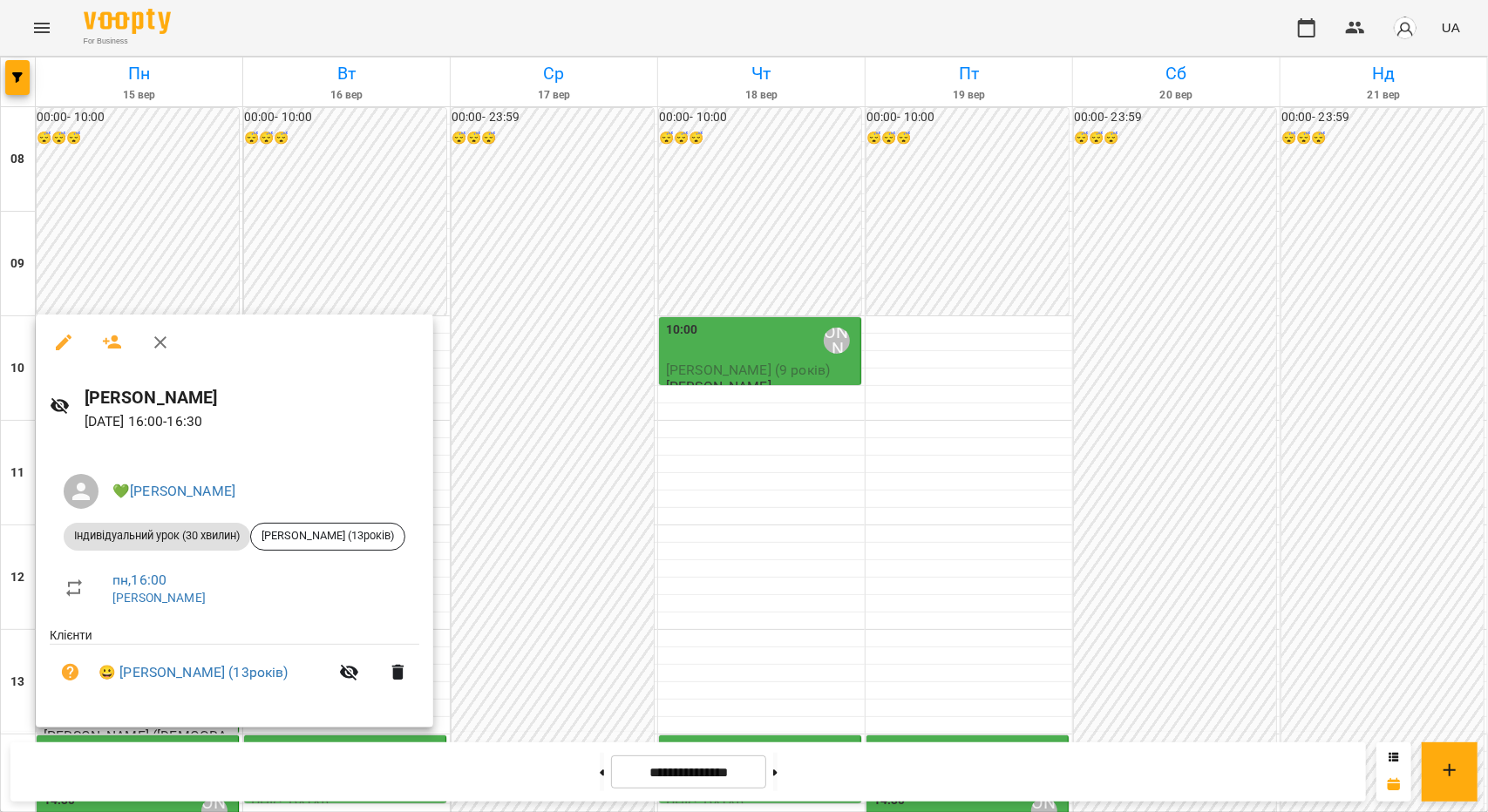
click at [609, 596] on div at bounding box center [744, 406] width 1488 height 812
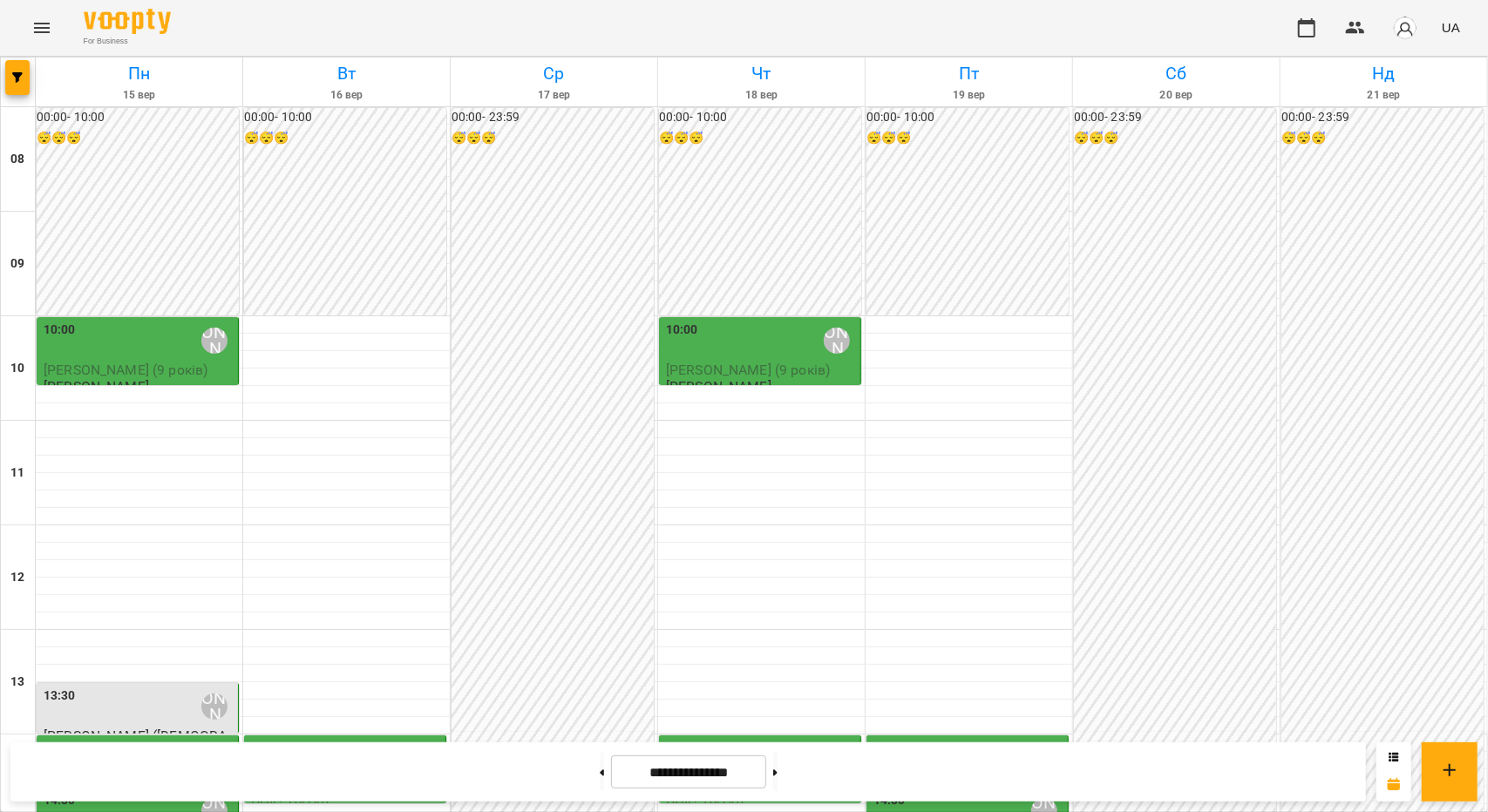
scroll to position [435, 0]
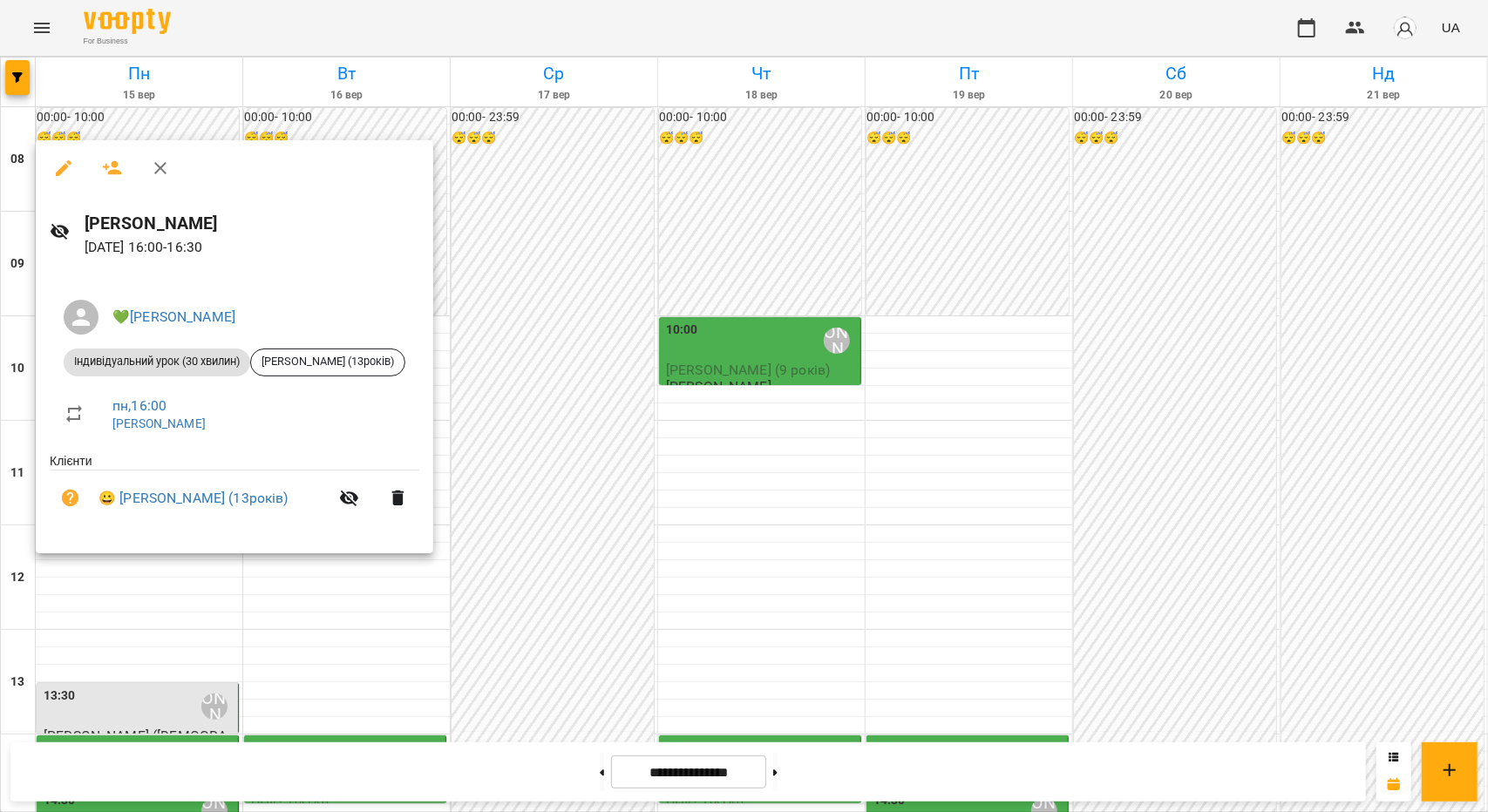
click at [173, 596] on div at bounding box center [744, 406] width 1488 height 812
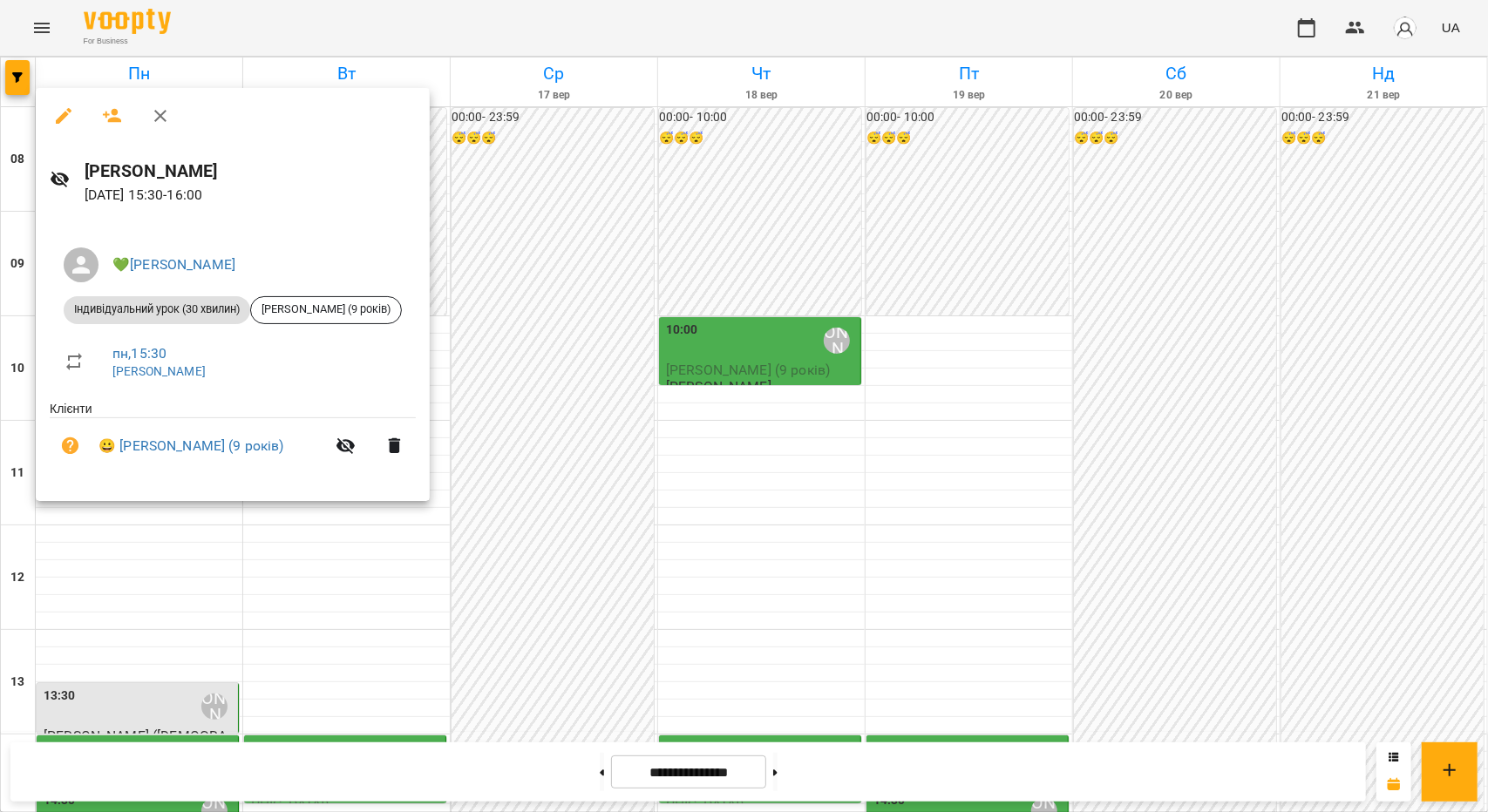
click at [167, 584] on div at bounding box center [744, 406] width 1488 height 812
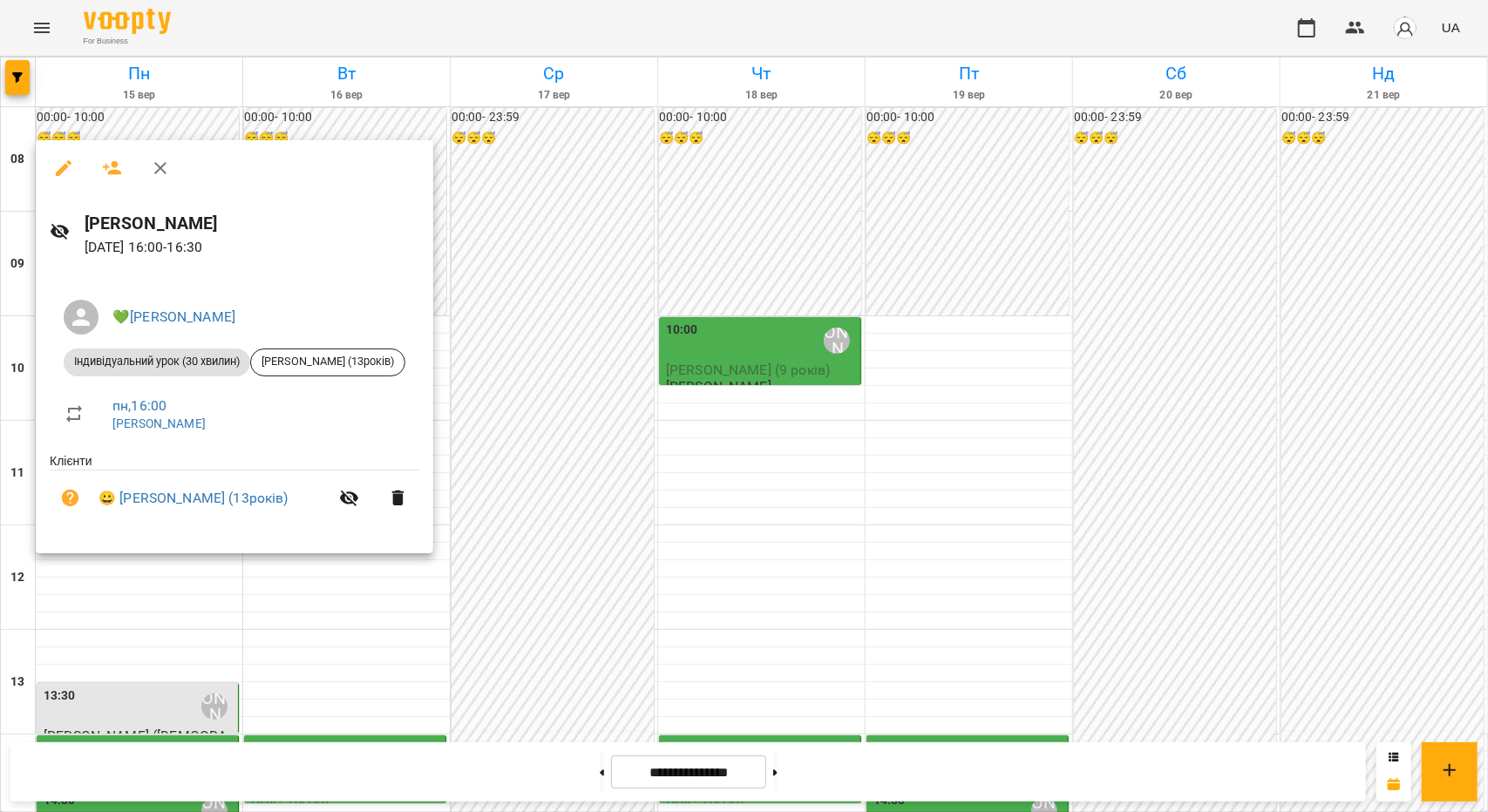
click at [150, 655] on div at bounding box center [744, 406] width 1488 height 812
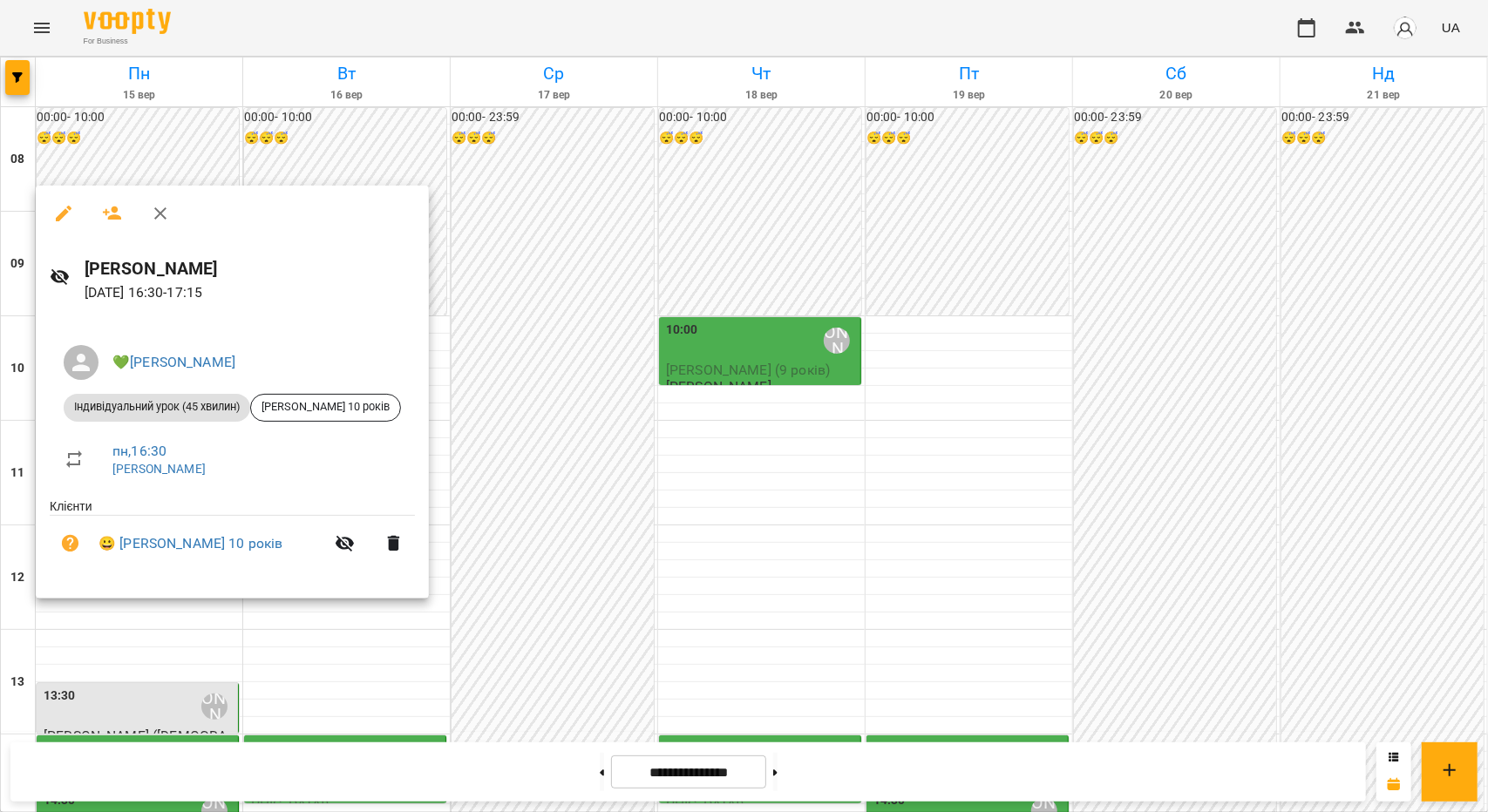
click at [100, 633] on div at bounding box center [744, 406] width 1488 height 812
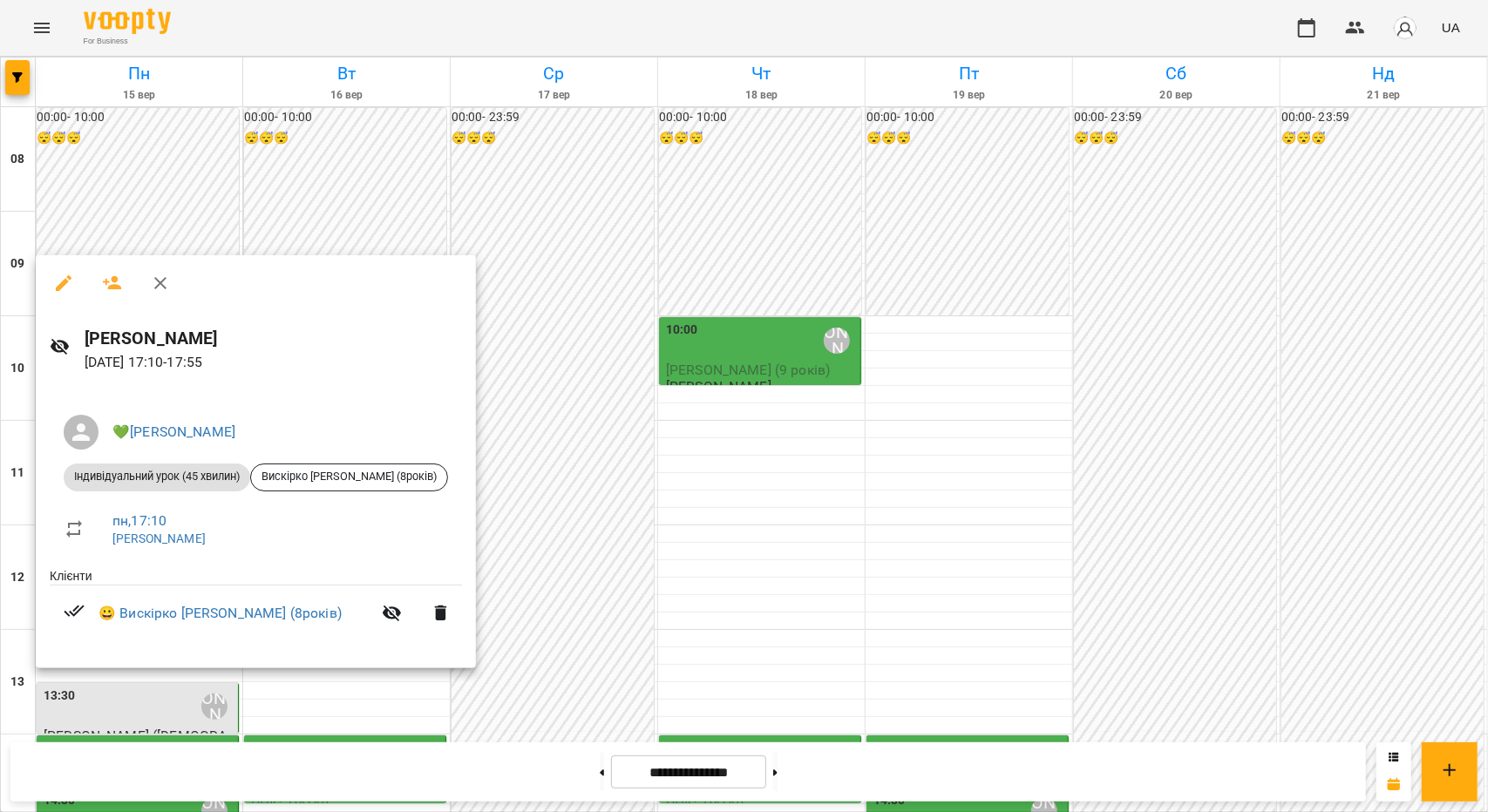
click at [597, 472] on div at bounding box center [744, 406] width 1488 height 812
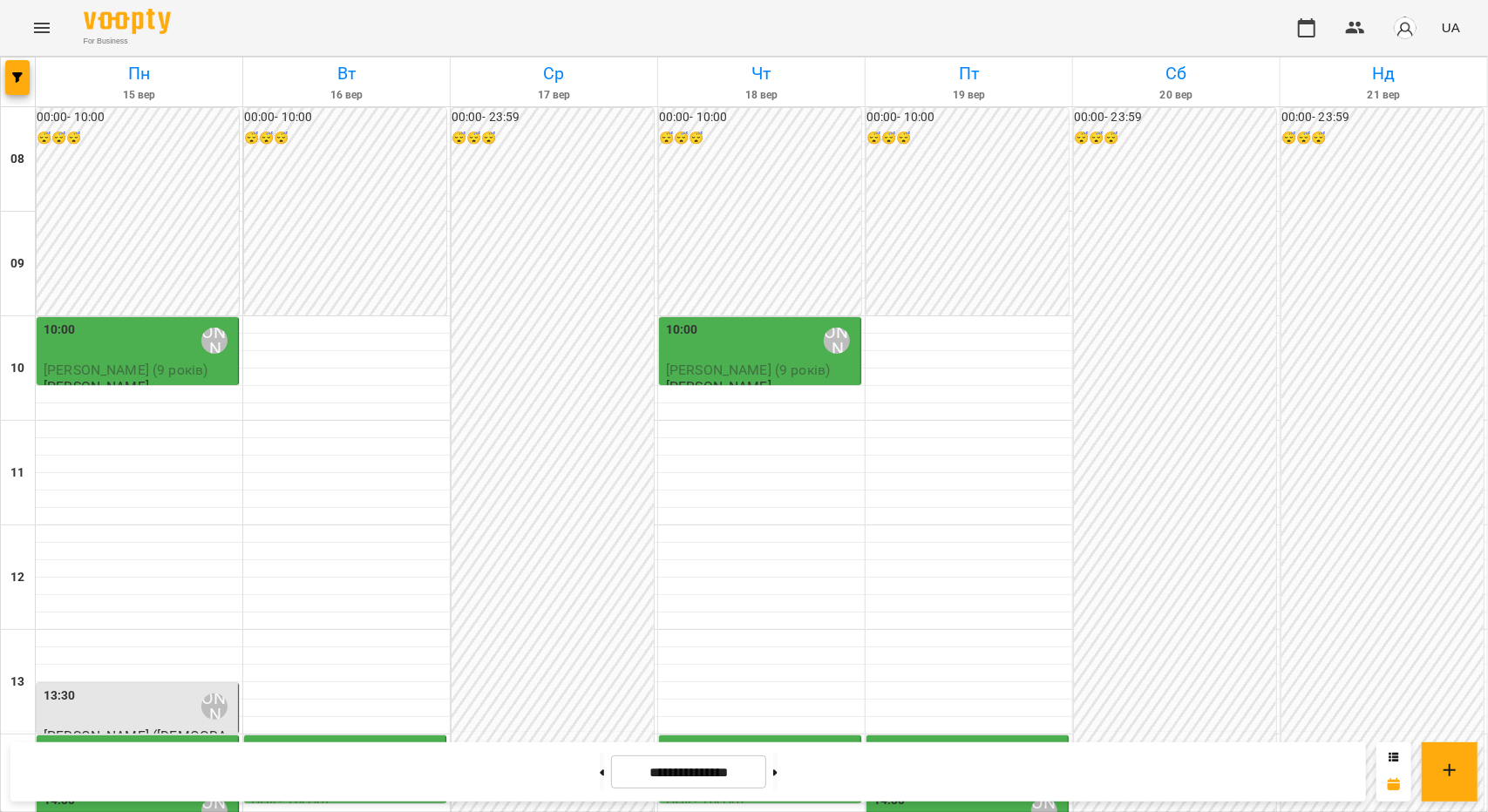
scroll to position [784, 0]
